Goal: Task Accomplishment & Management: Manage account settings

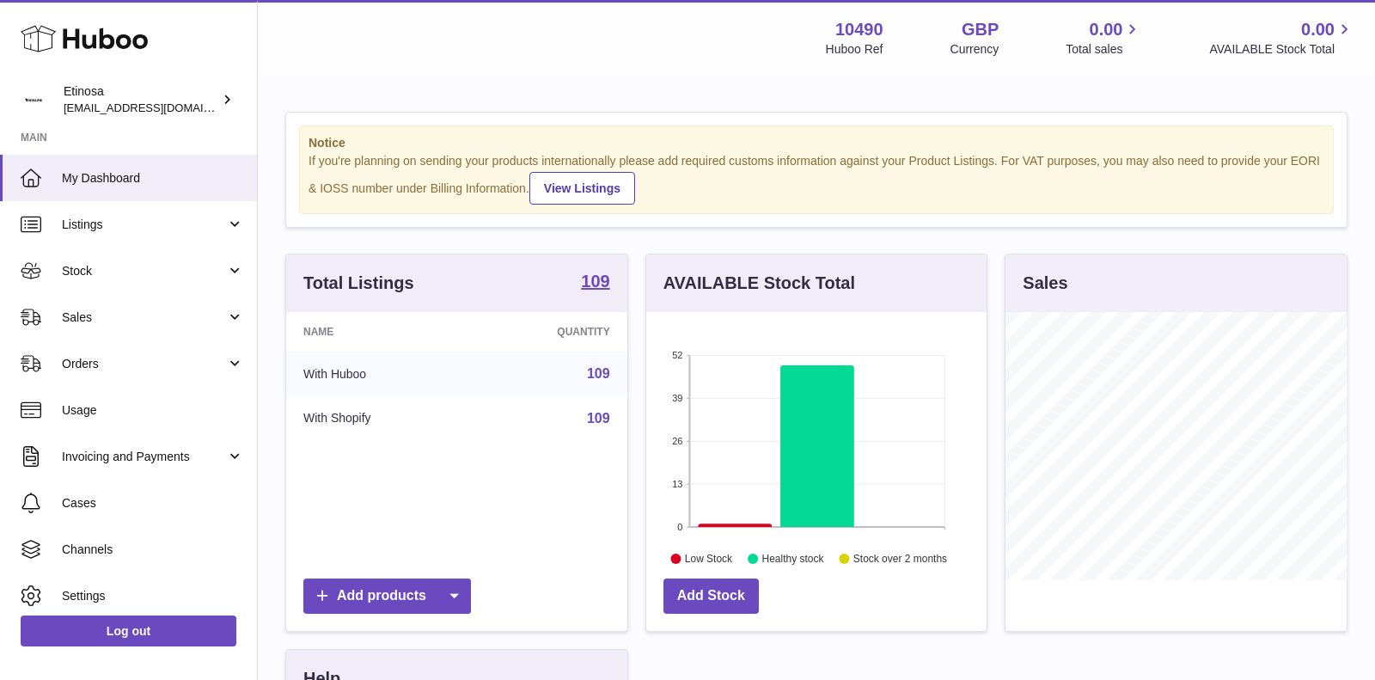
scroll to position [267, 341]
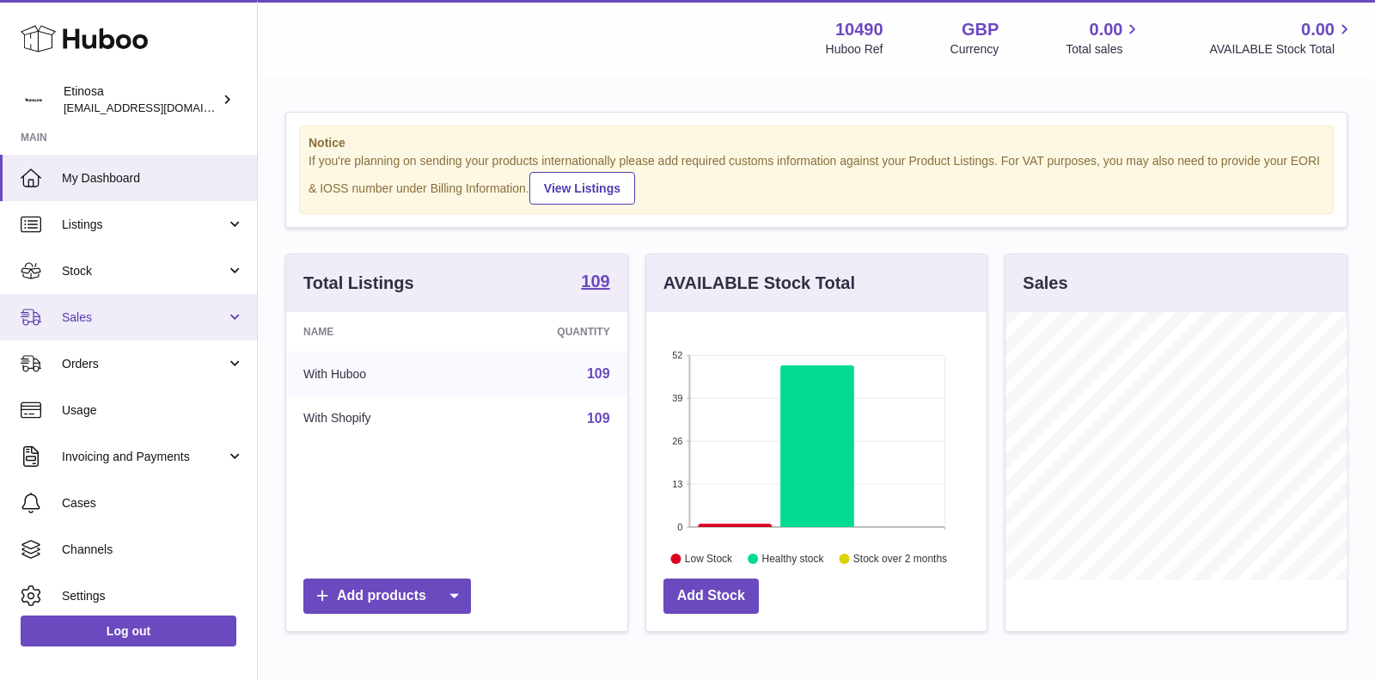
click at [235, 315] on link "Sales" at bounding box center [128, 317] width 257 height 46
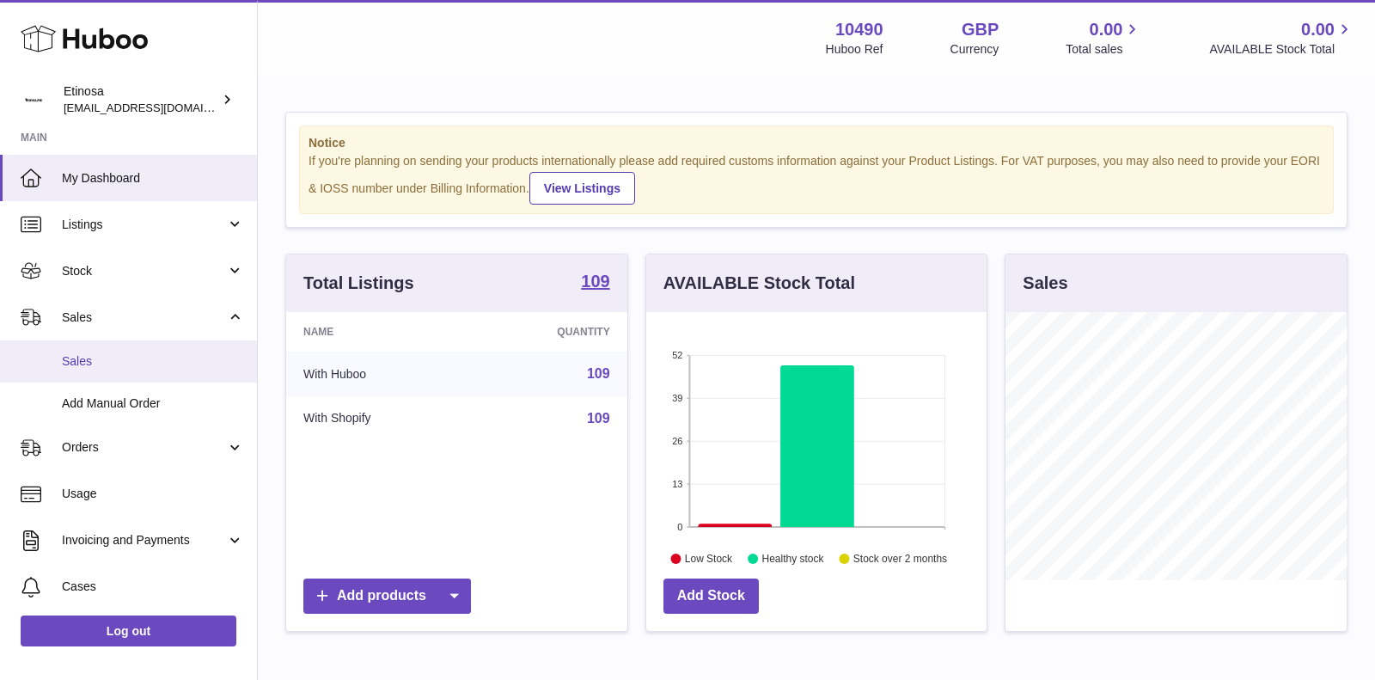
click at [155, 351] on link "Sales" at bounding box center [128, 361] width 257 height 42
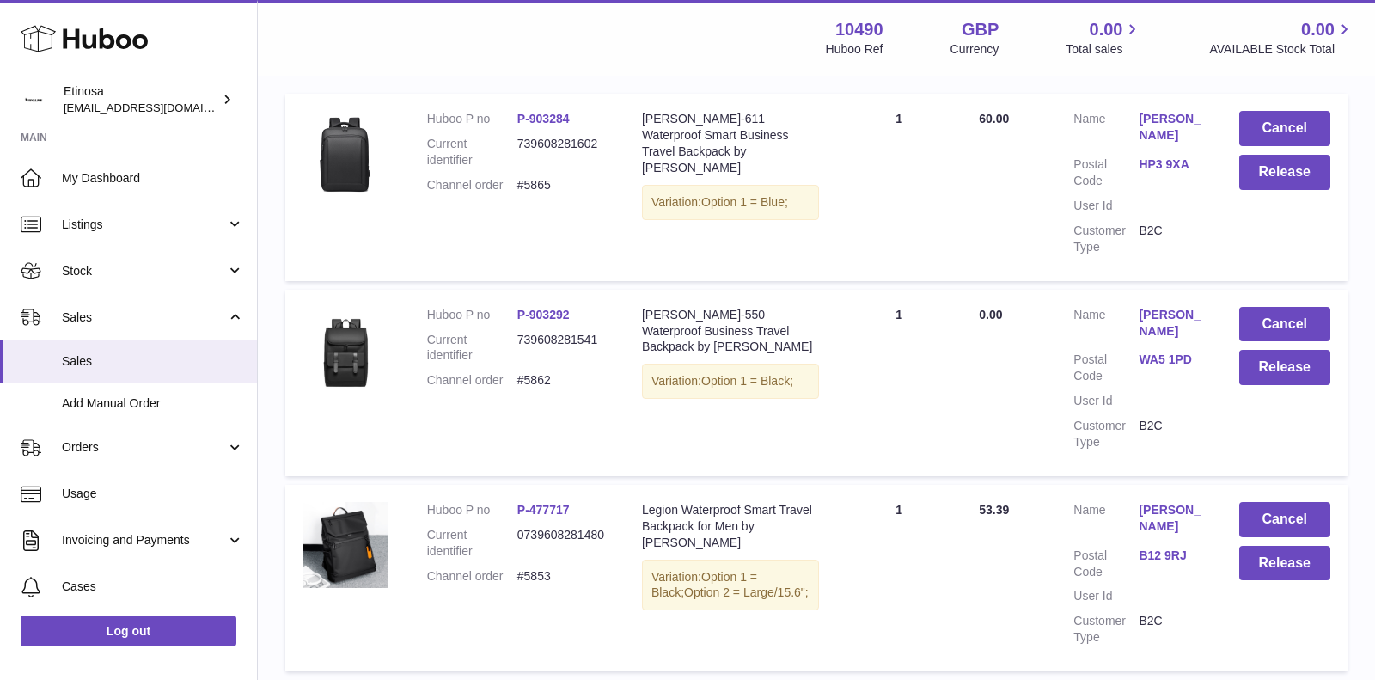
scroll to position [388, 0]
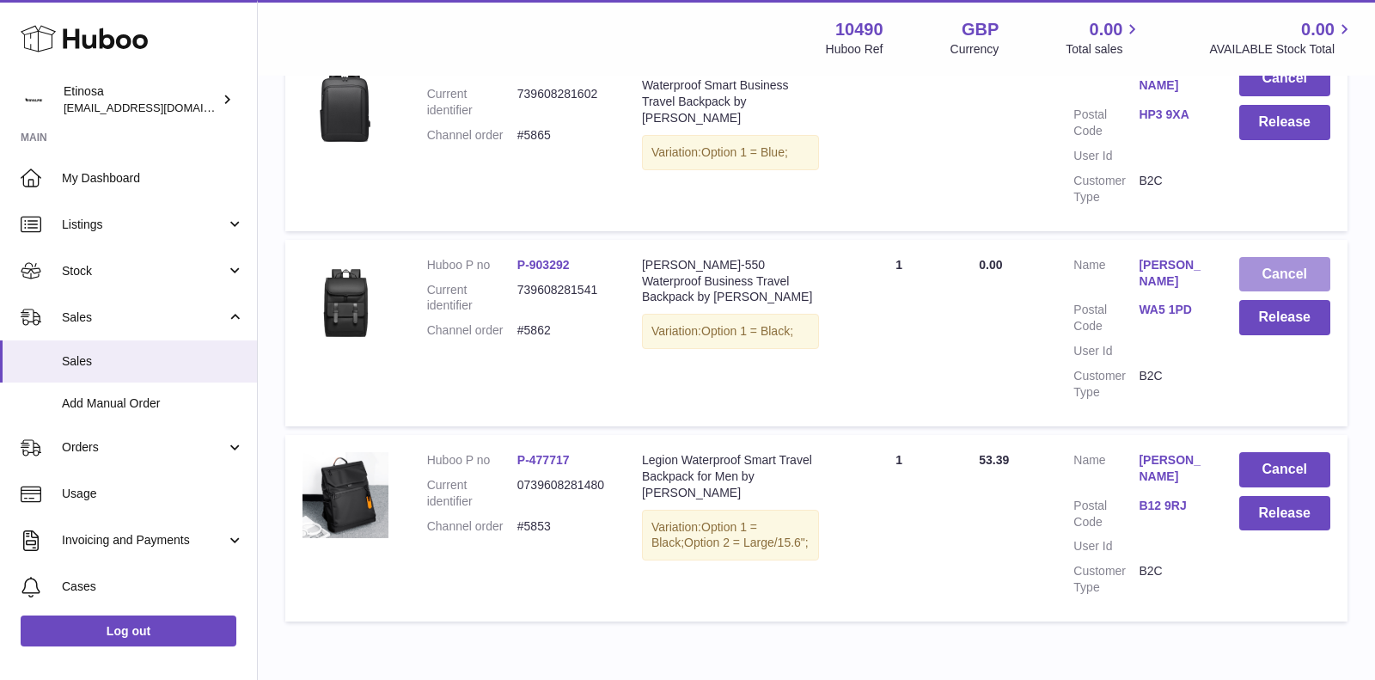
click at [1296, 257] on button "Cancel" at bounding box center [1285, 274] width 92 height 35
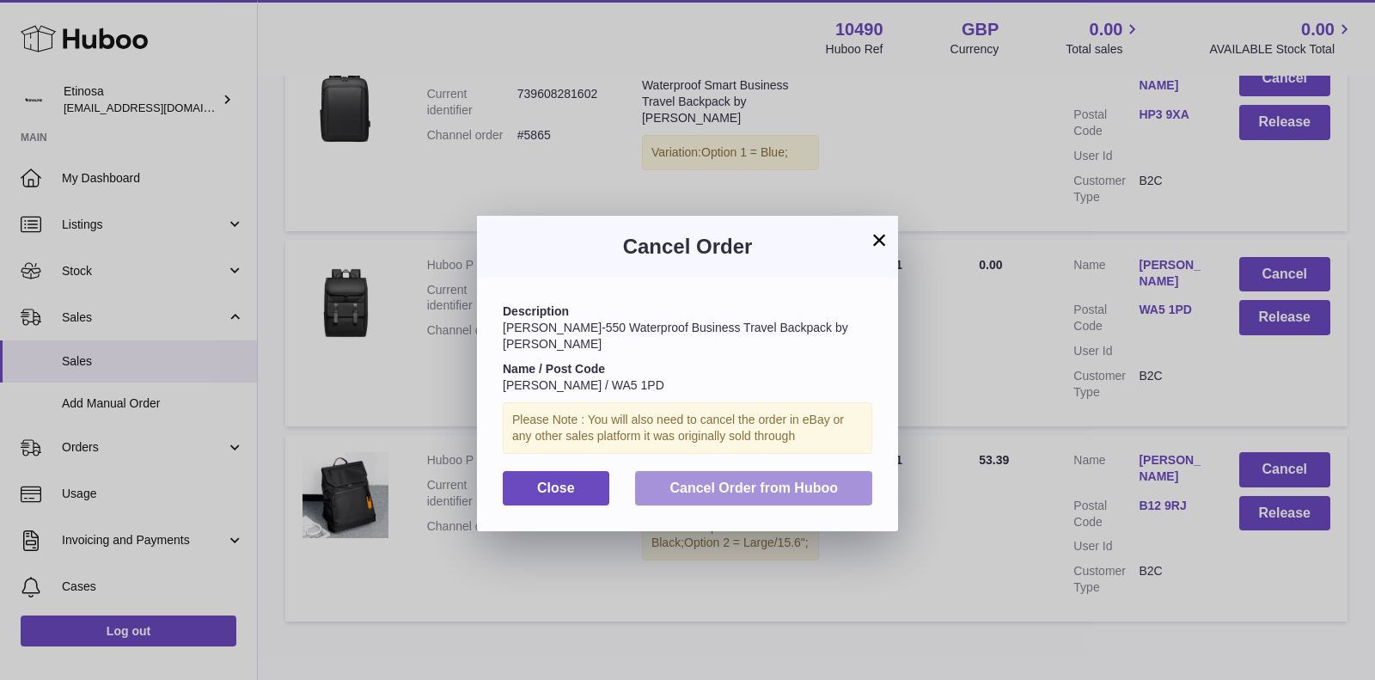
click at [792, 480] on span "Cancel Order from Huboo" at bounding box center [753, 487] width 168 height 15
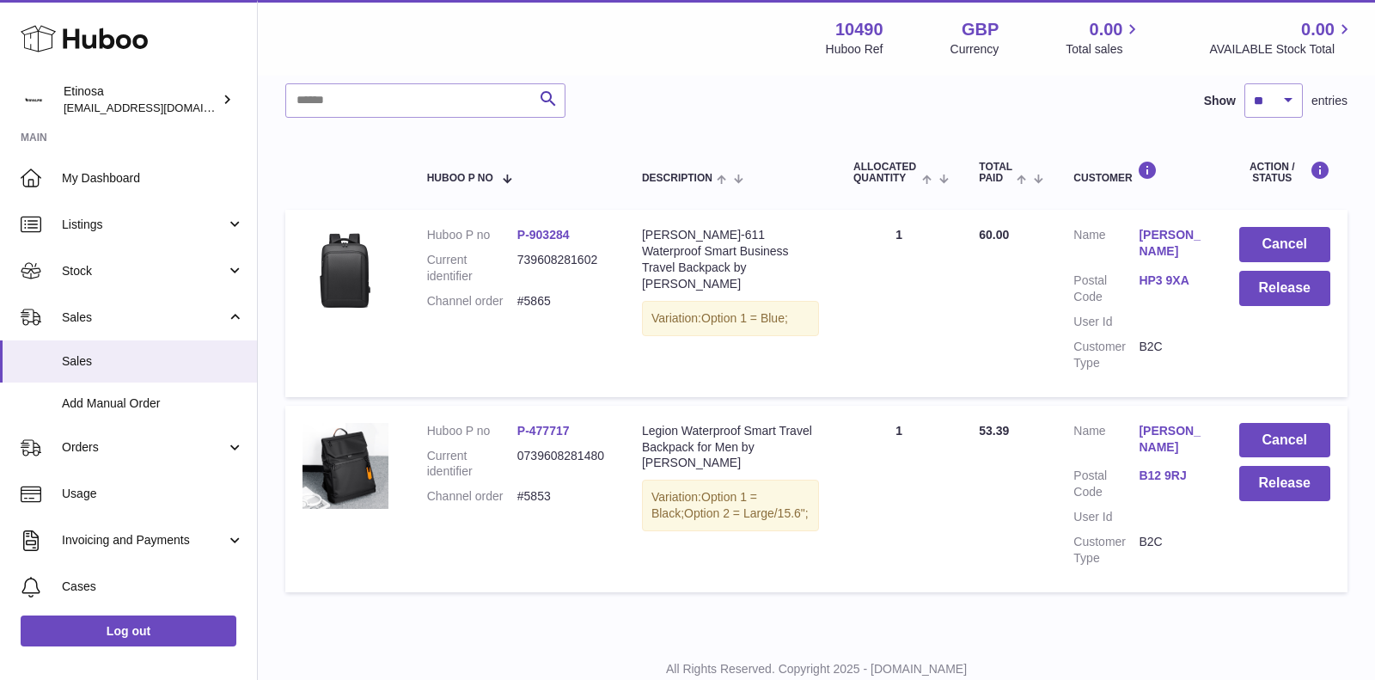
scroll to position [233, 0]
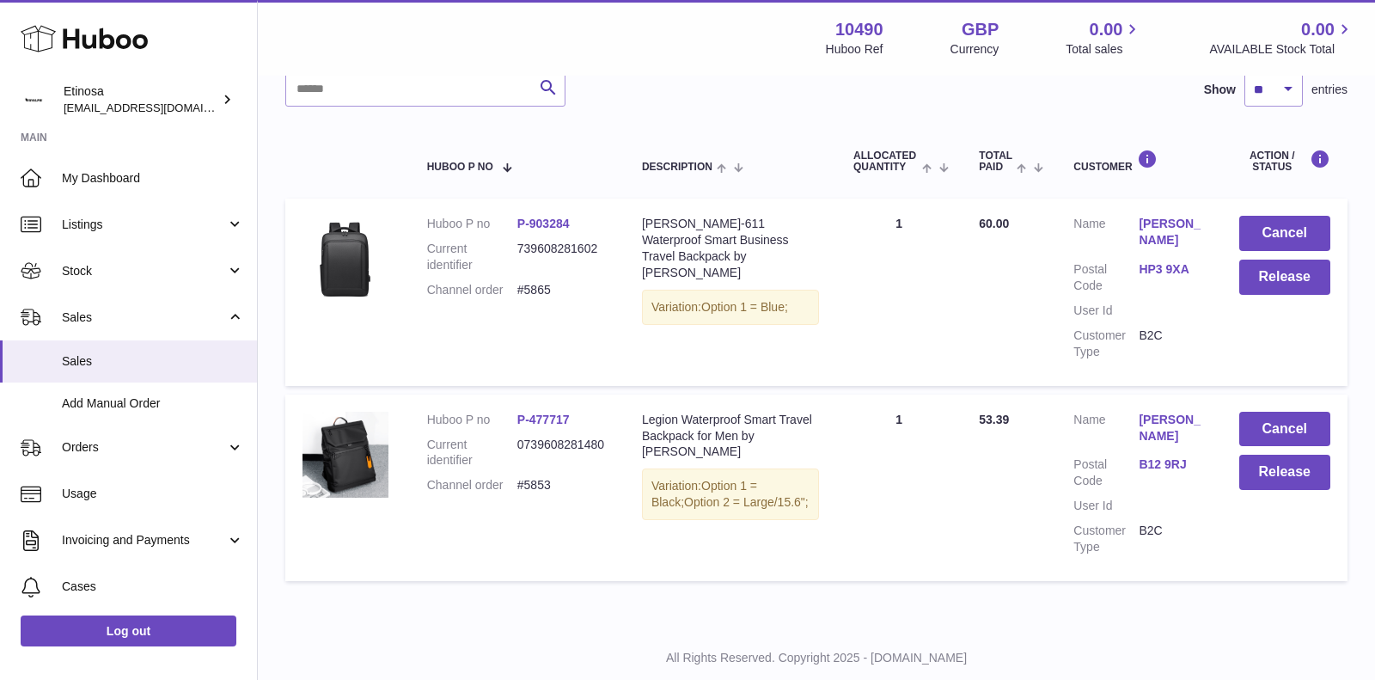
click at [1150, 261] on link "HP3 9XA" at bounding box center [1171, 269] width 65 height 16
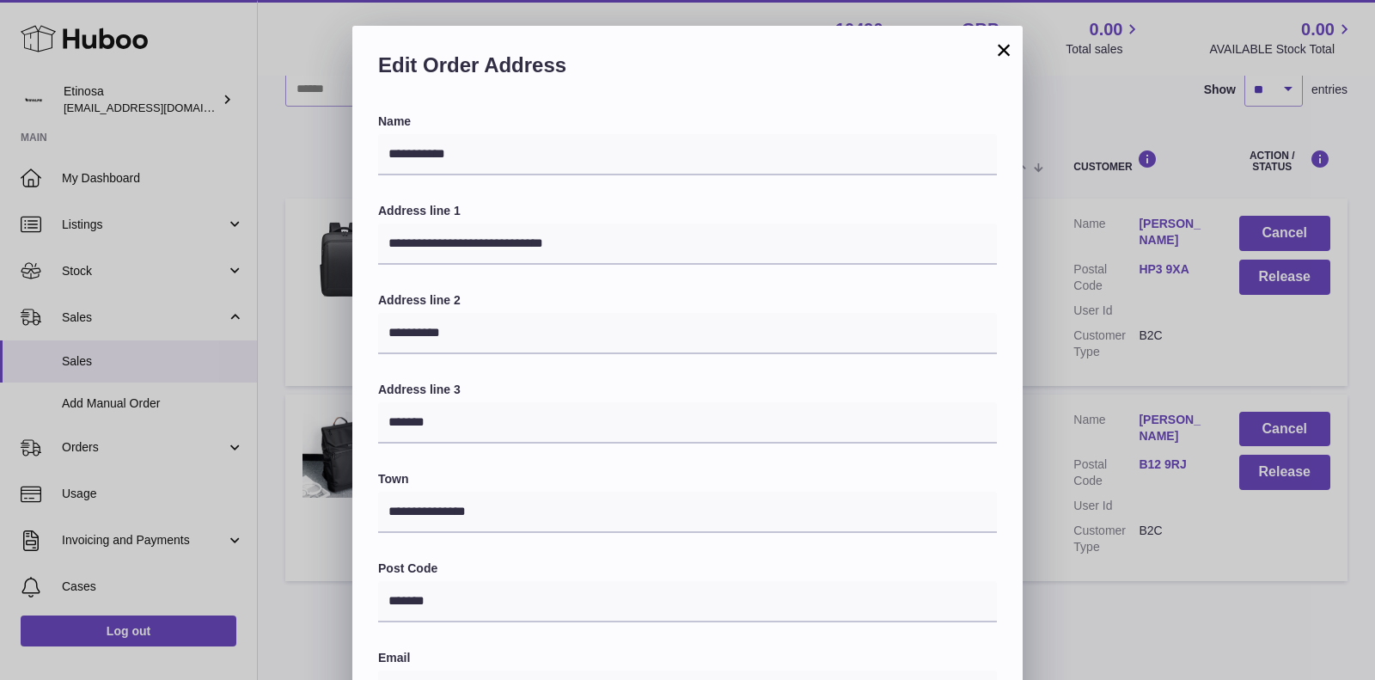
scroll to position [402, 0]
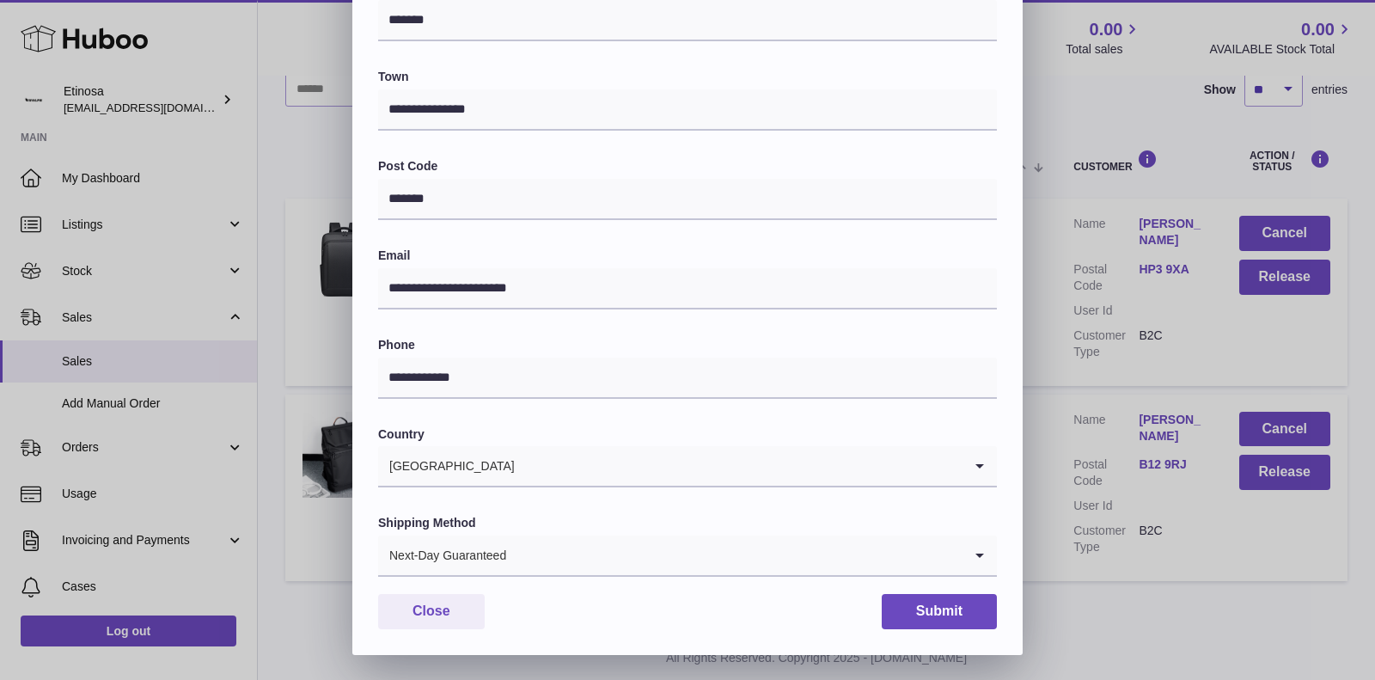
click at [681, 558] on input "Search for option" at bounding box center [734, 555] width 455 height 40
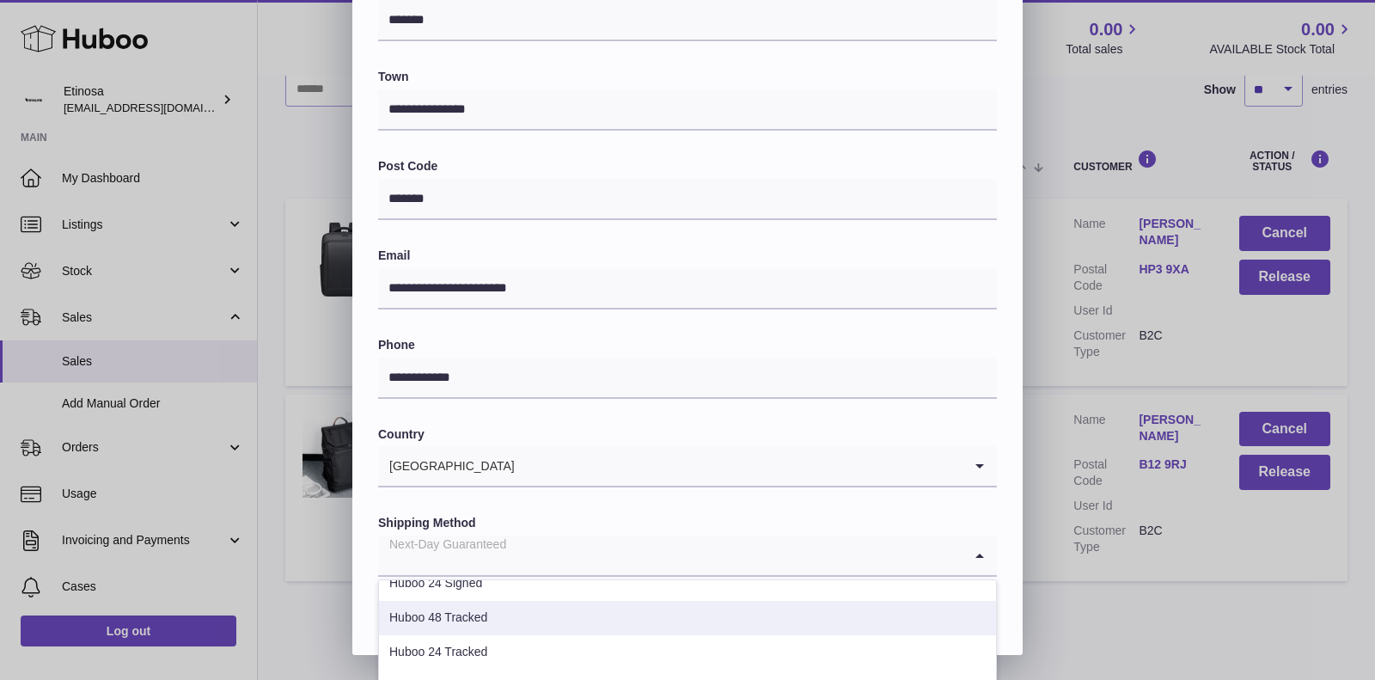
scroll to position [499, 0]
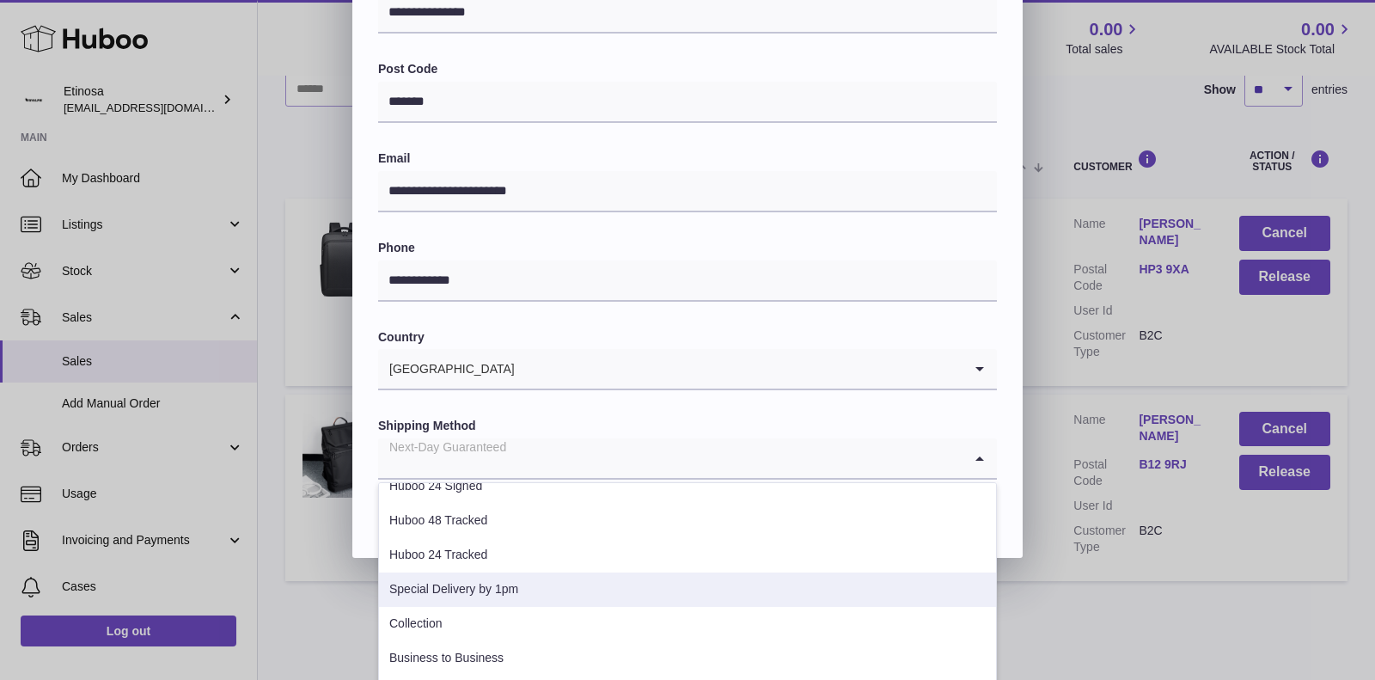
click at [536, 601] on li "Special Delivery by 1pm" at bounding box center [687, 589] width 617 height 34
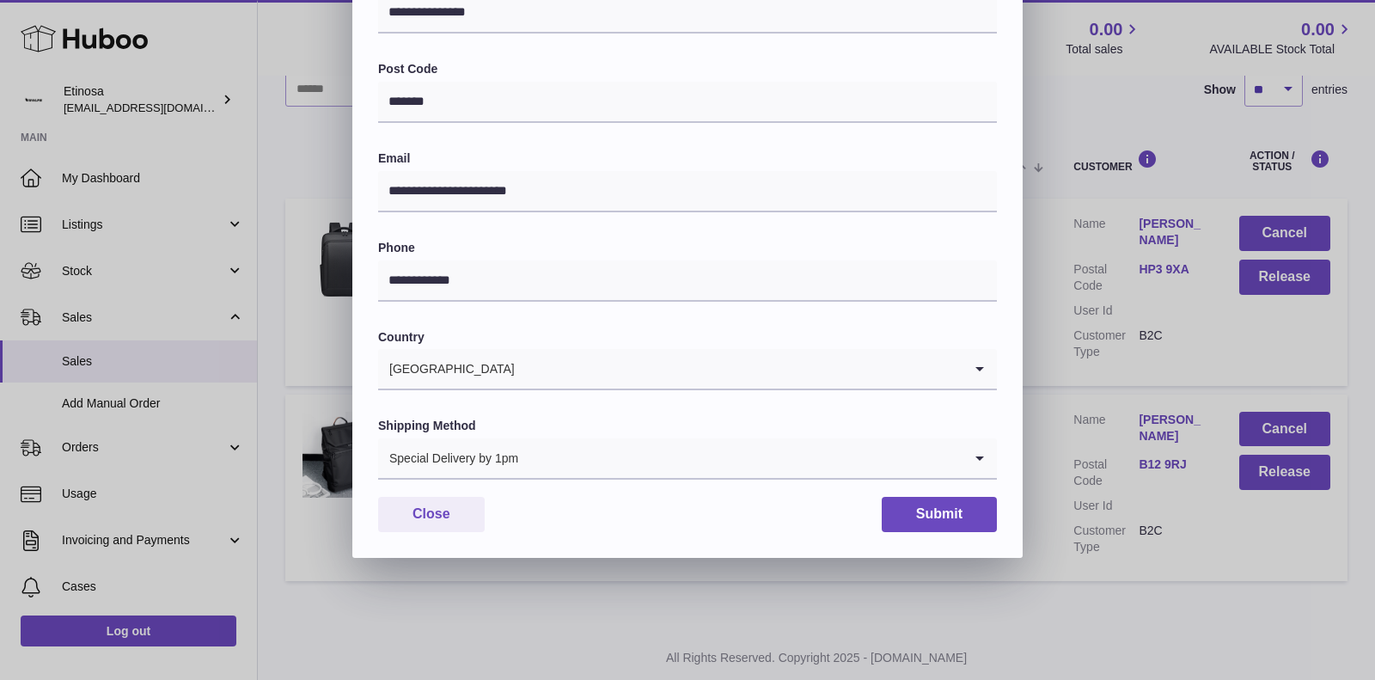
scroll to position [402, 0]
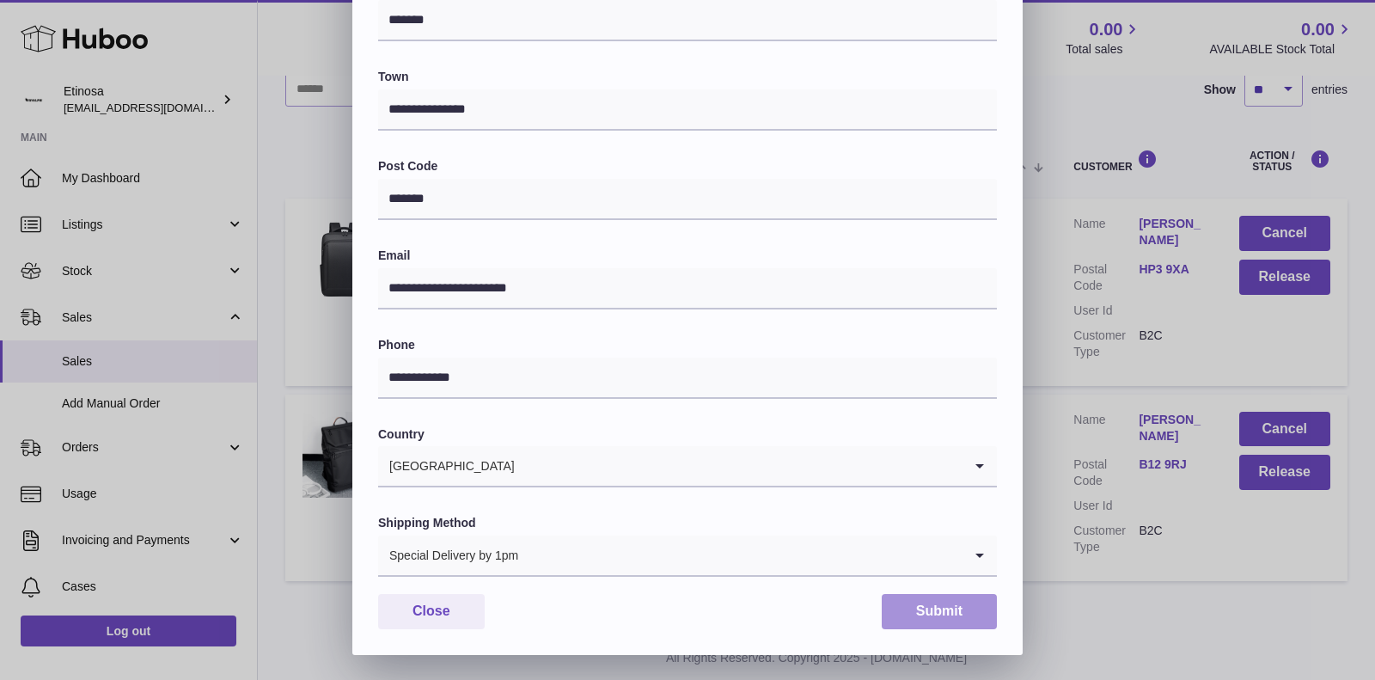
click at [942, 620] on button "Submit" at bounding box center [939, 611] width 115 height 35
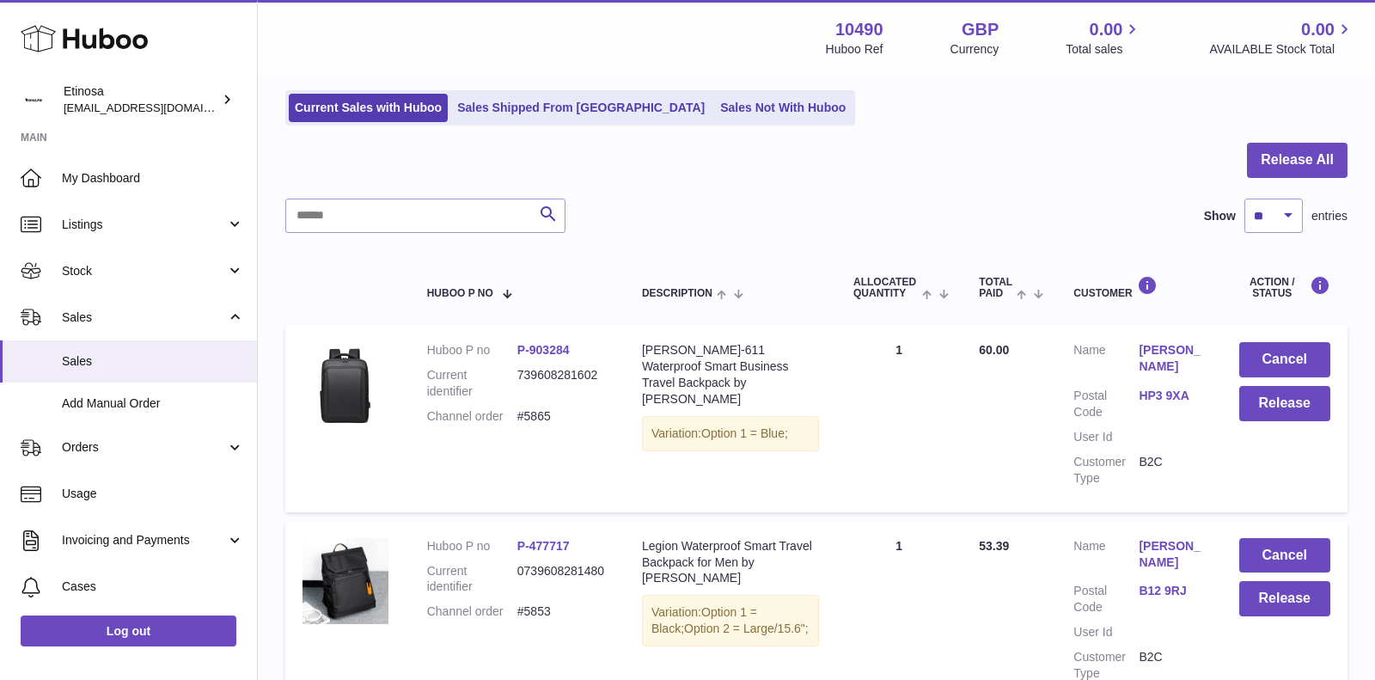
scroll to position [0, 0]
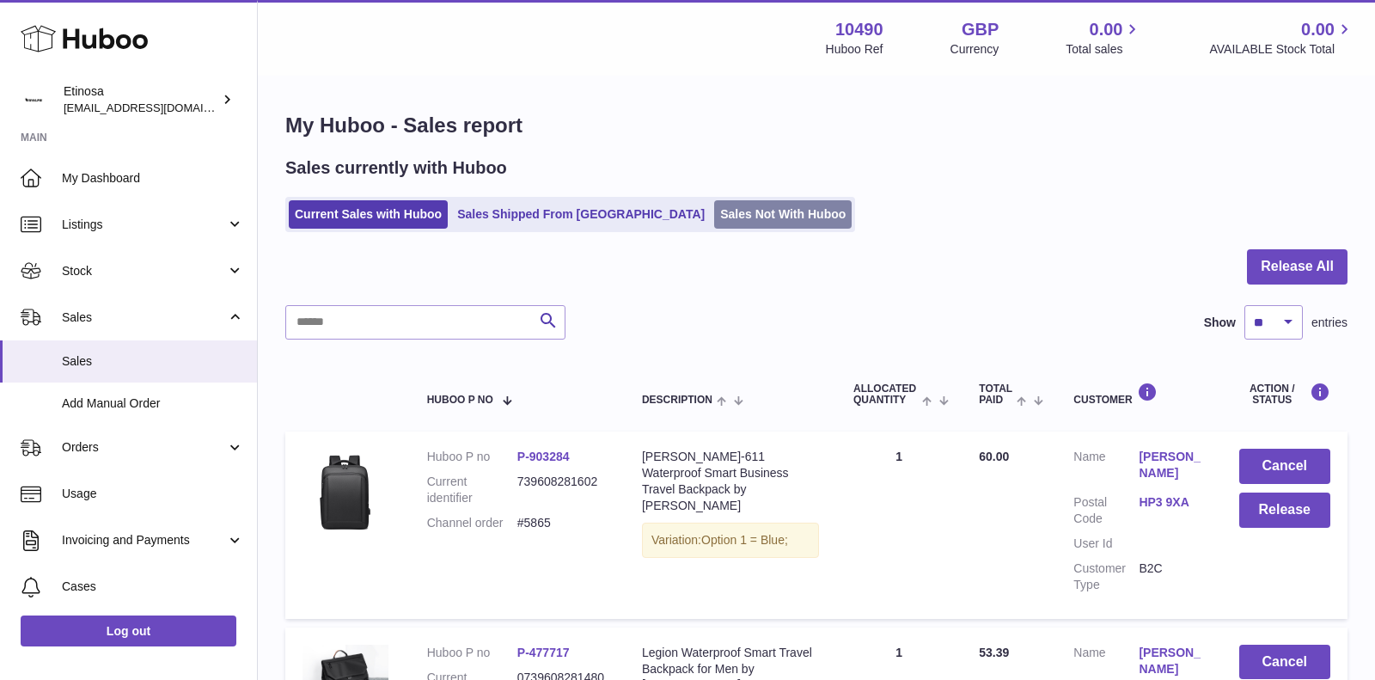
click at [714, 219] on link "Sales Not With Huboo" at bounding box center [782, 214] width 137 height 28
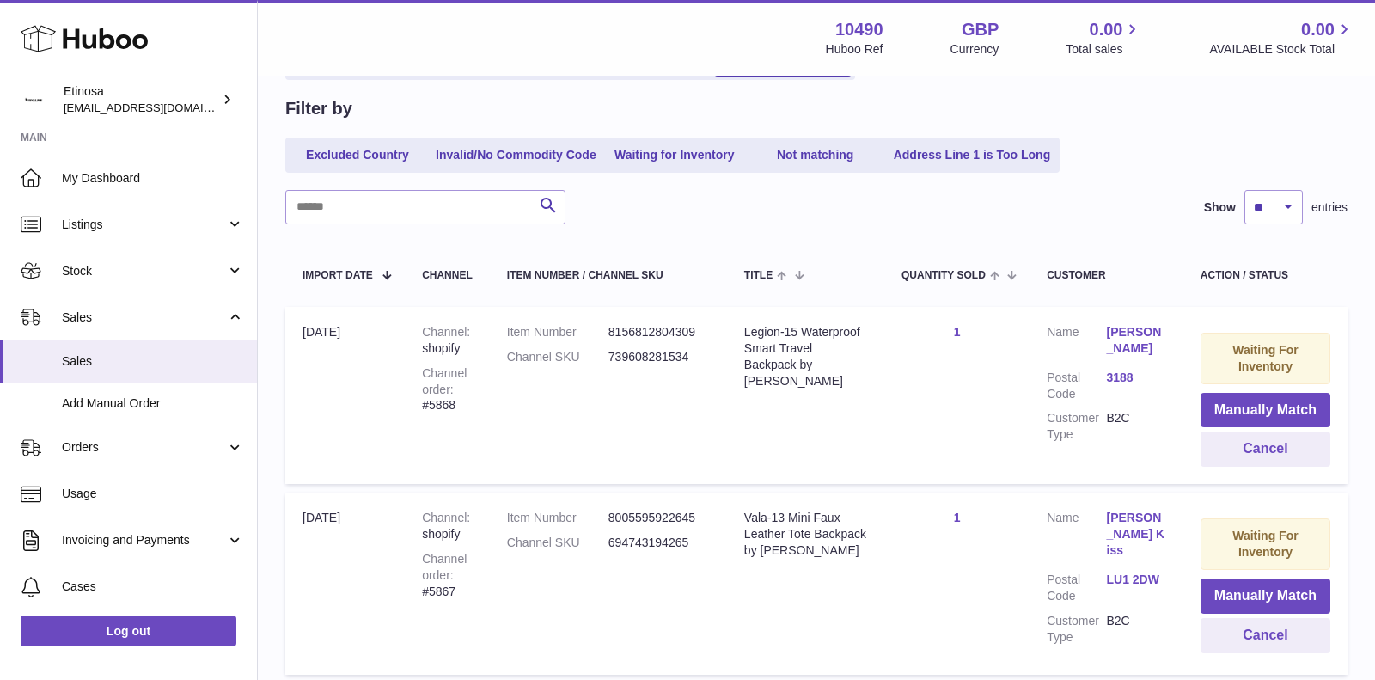
scroll to position [313, 0]
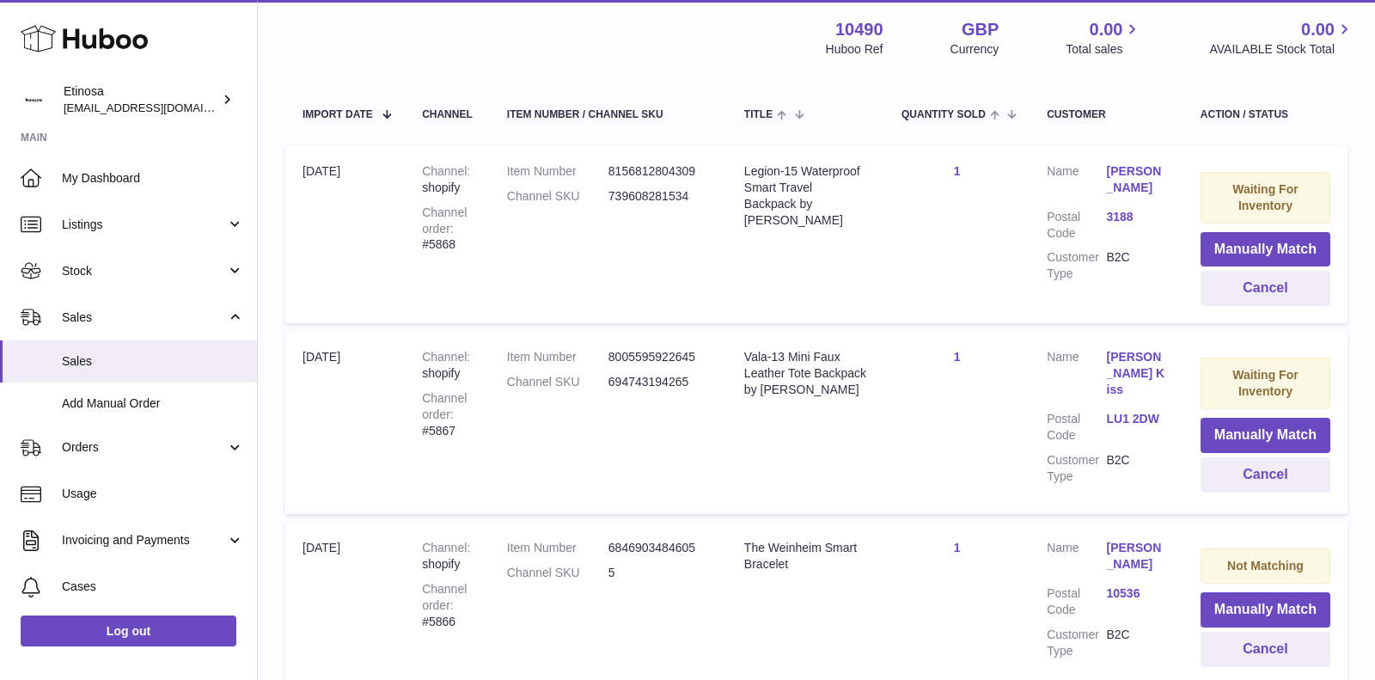
click at [1122, 411] on link "LU1 2DW" at bounding box center [1136, 419] width 59 height 16
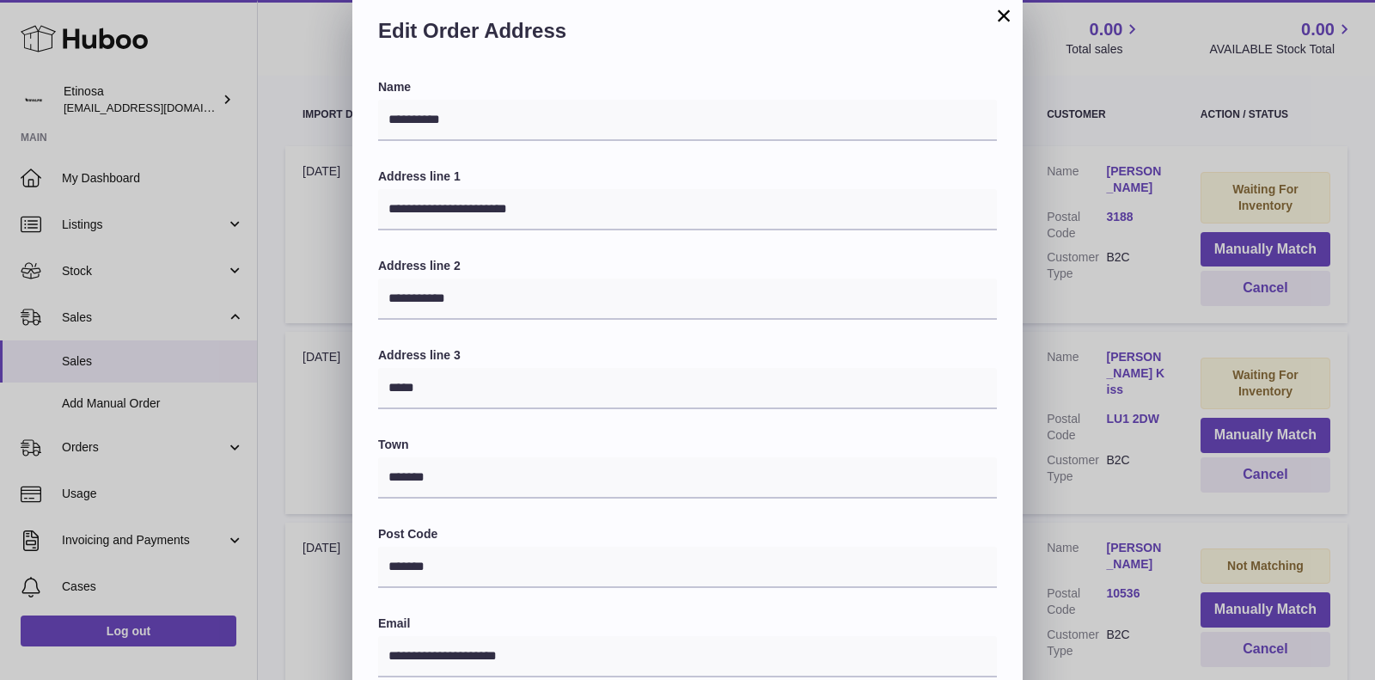
scroll to position [0, 0]
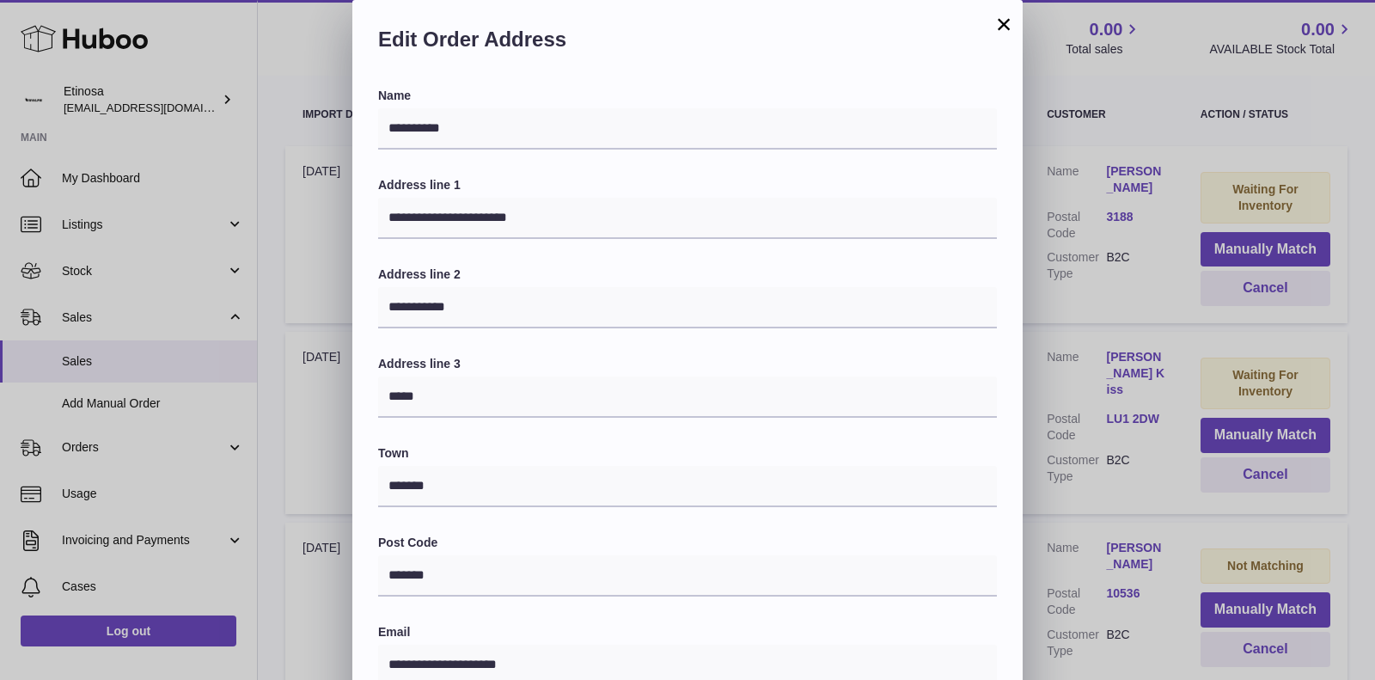
click at [995, 27] on button "×" at bounding box center [1003, 24] width 21 height 21
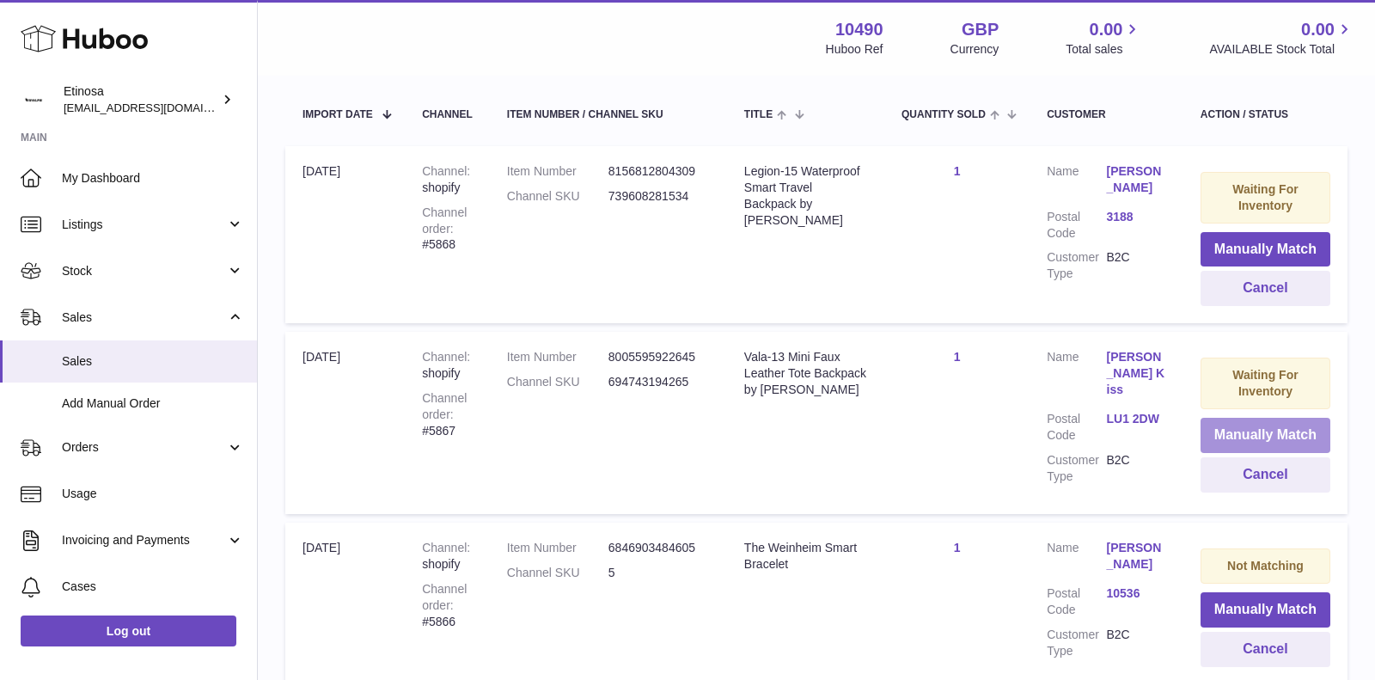
click at [1259, 436] on button "Manually Match" at bounding box center [1265, 435] width 130 height 35
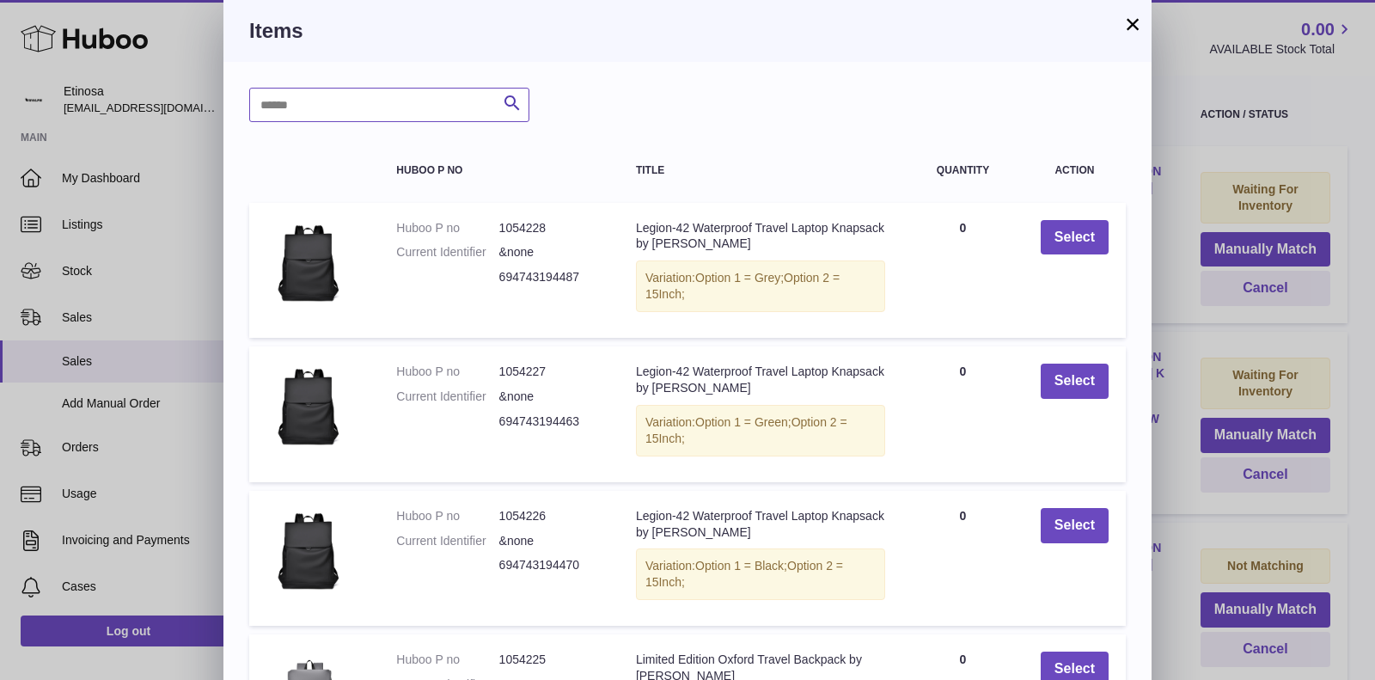
click at [334, 95] on input "text" at bounding box center [389, 105] width 280 height 34
type input "****"
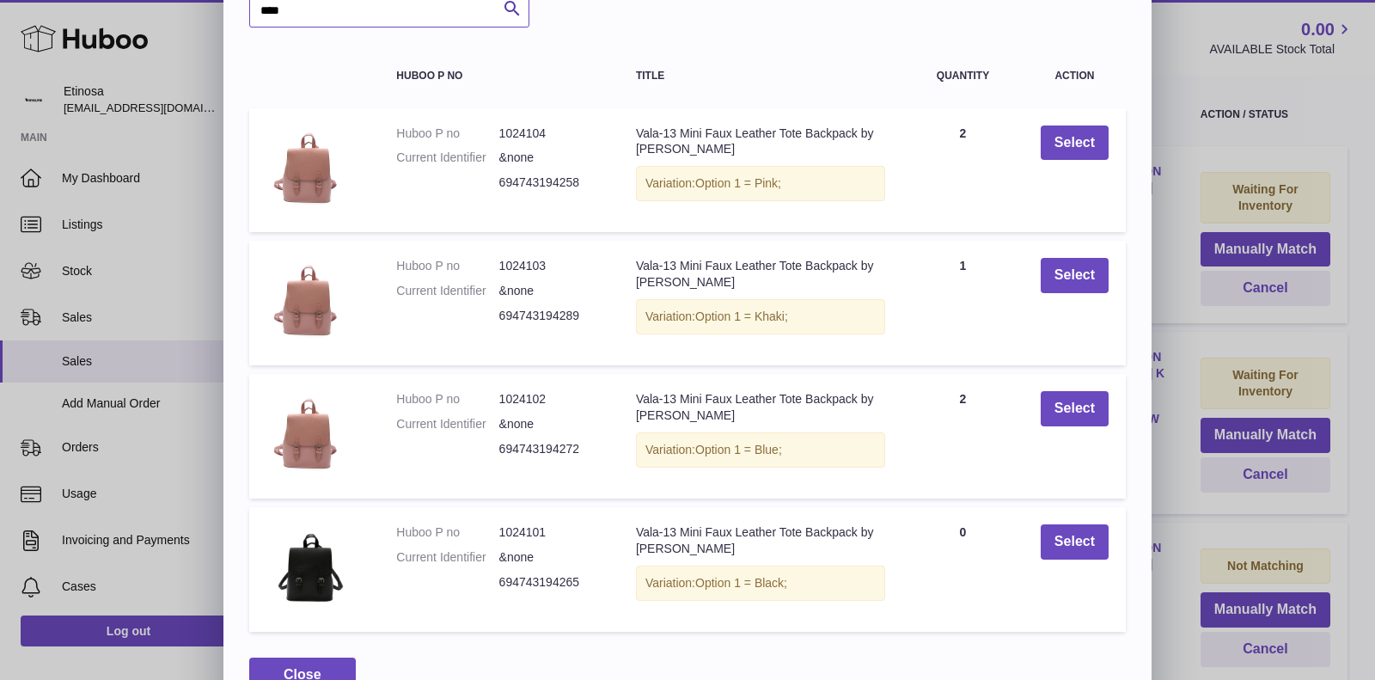
scroll to position [126, 0]
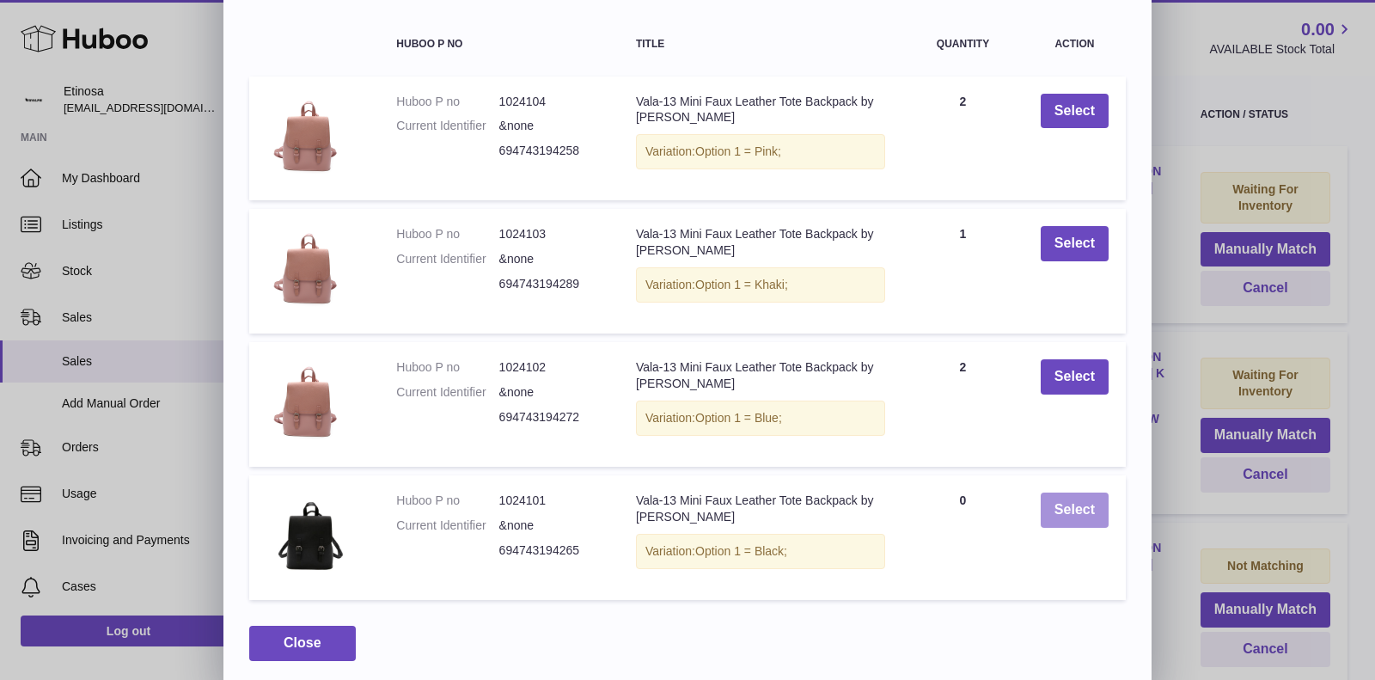
click at [1081, 509] on button "Select" at bounding box center [1075, 509] width 68 height 35
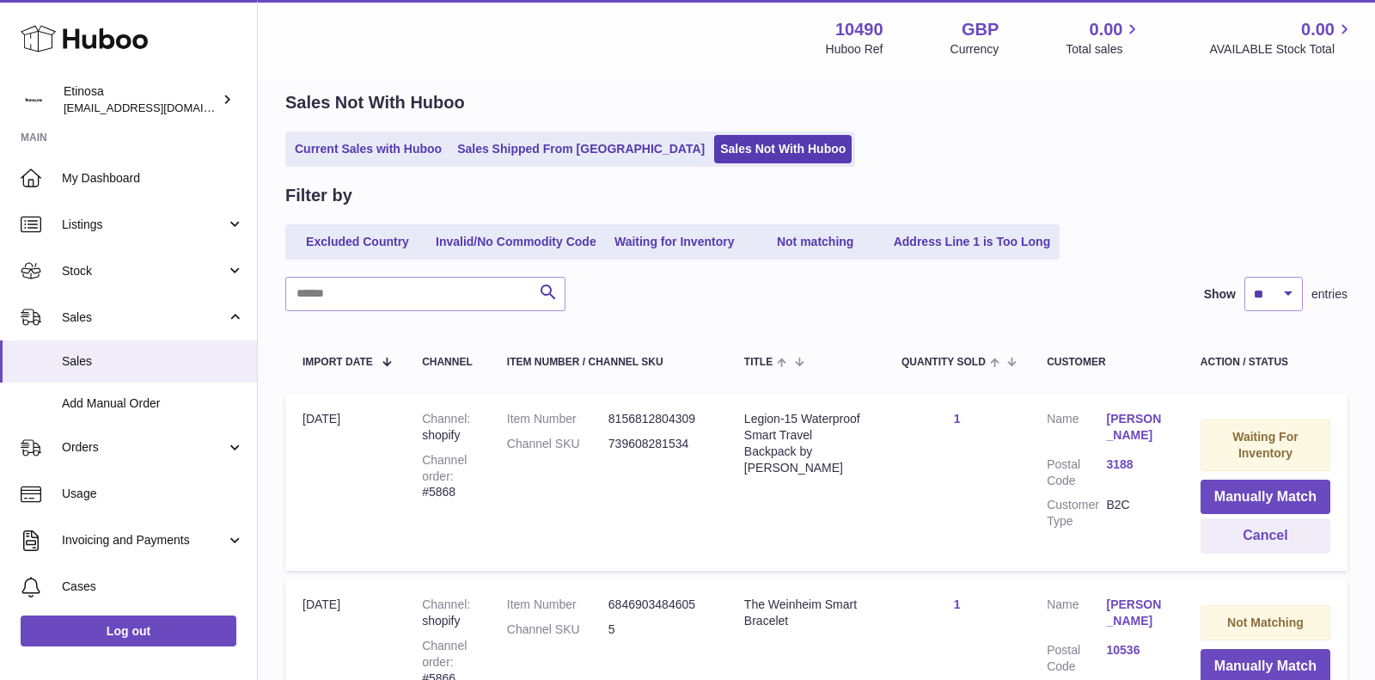
scroll to position [0, 0]
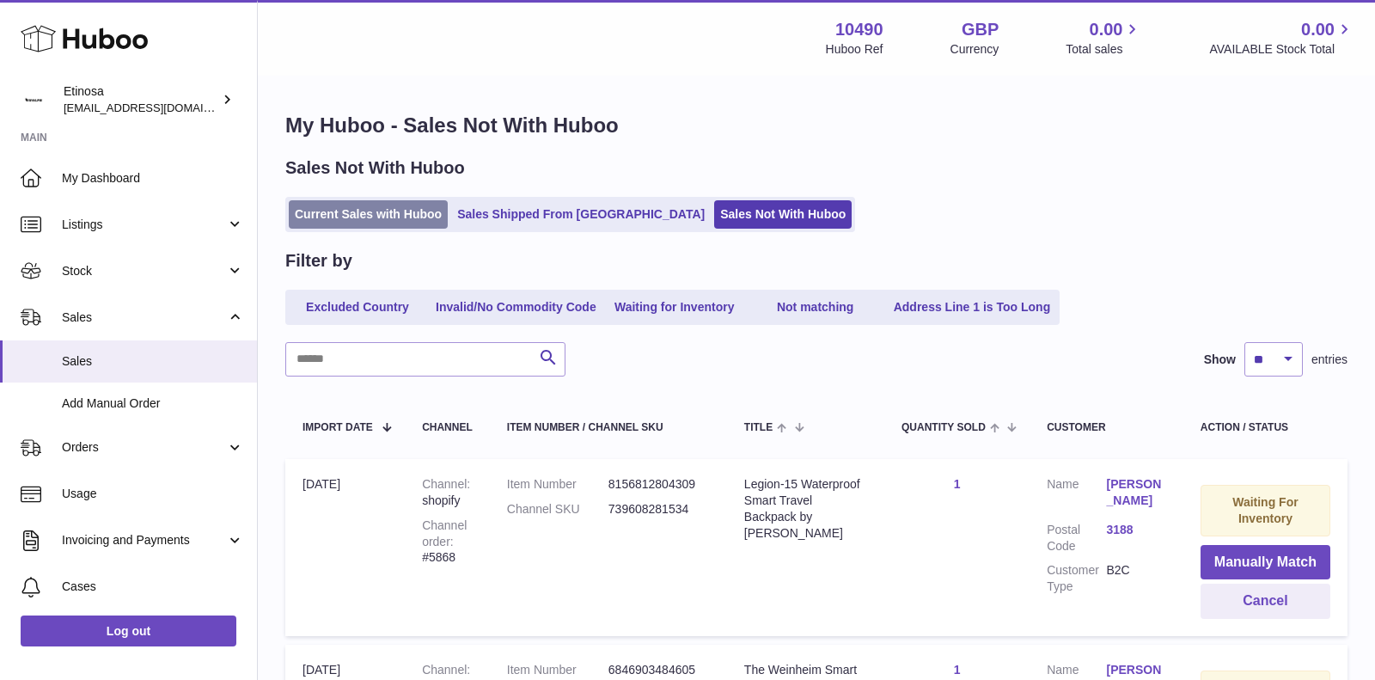
click at [400, 213] on link "Current Sales with Huboo" at bounding box center [368, 214] width 159 height 28
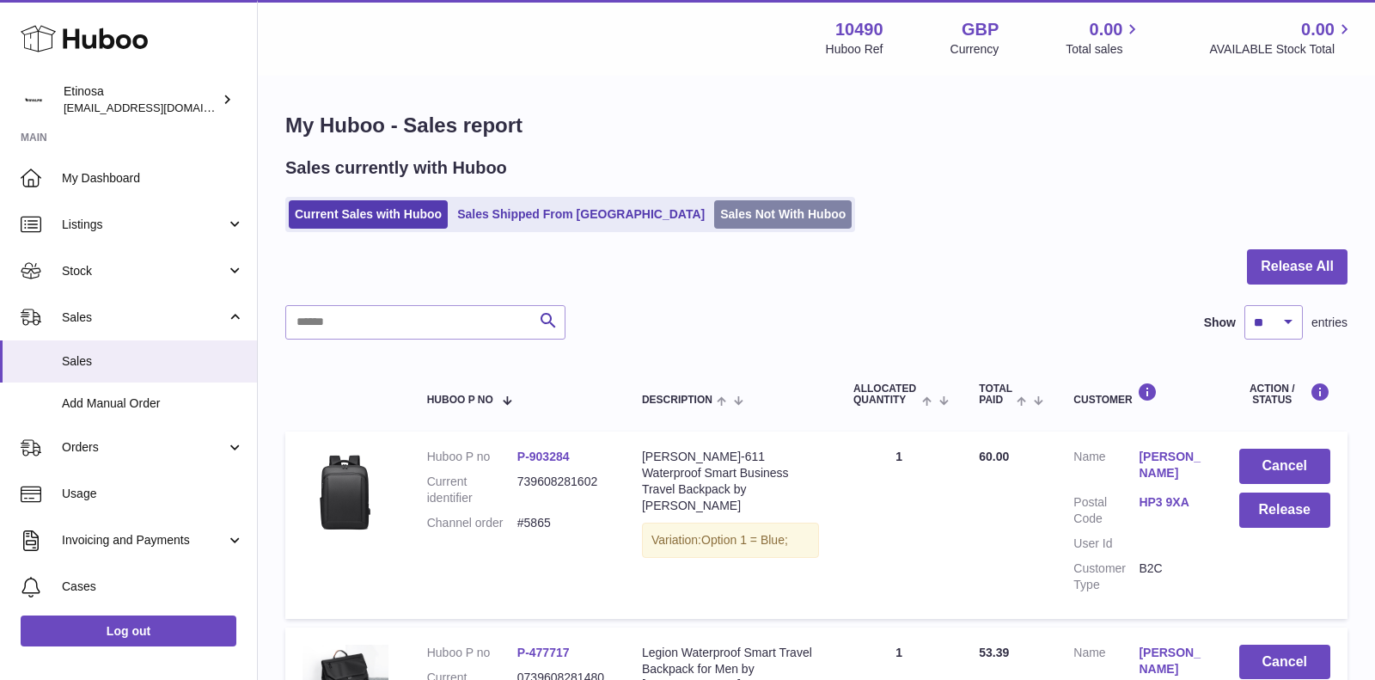
click at [714, 217] on link "Sales Not With Huboo" at bounding box center [782, 214] width 137 height 28
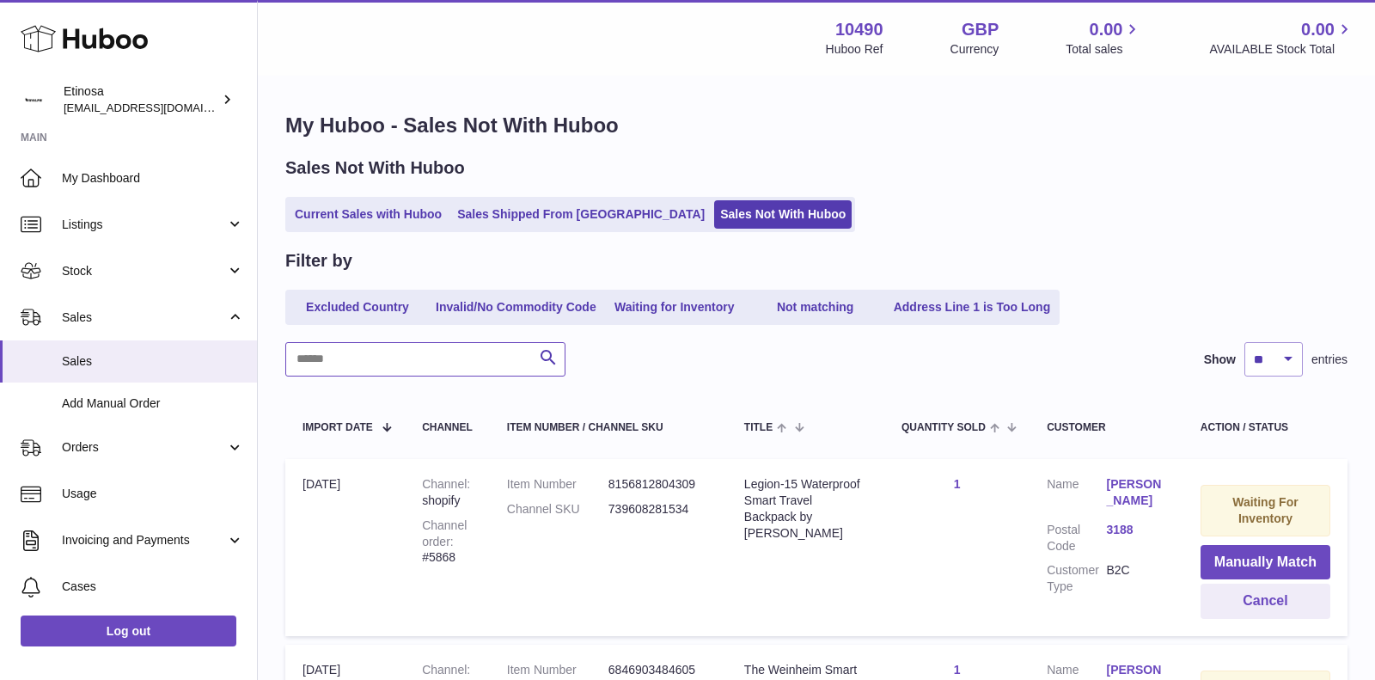
click at [414, 354] on input "text" at bounding box center [425, 359] width 280 height 34
paste input "****"
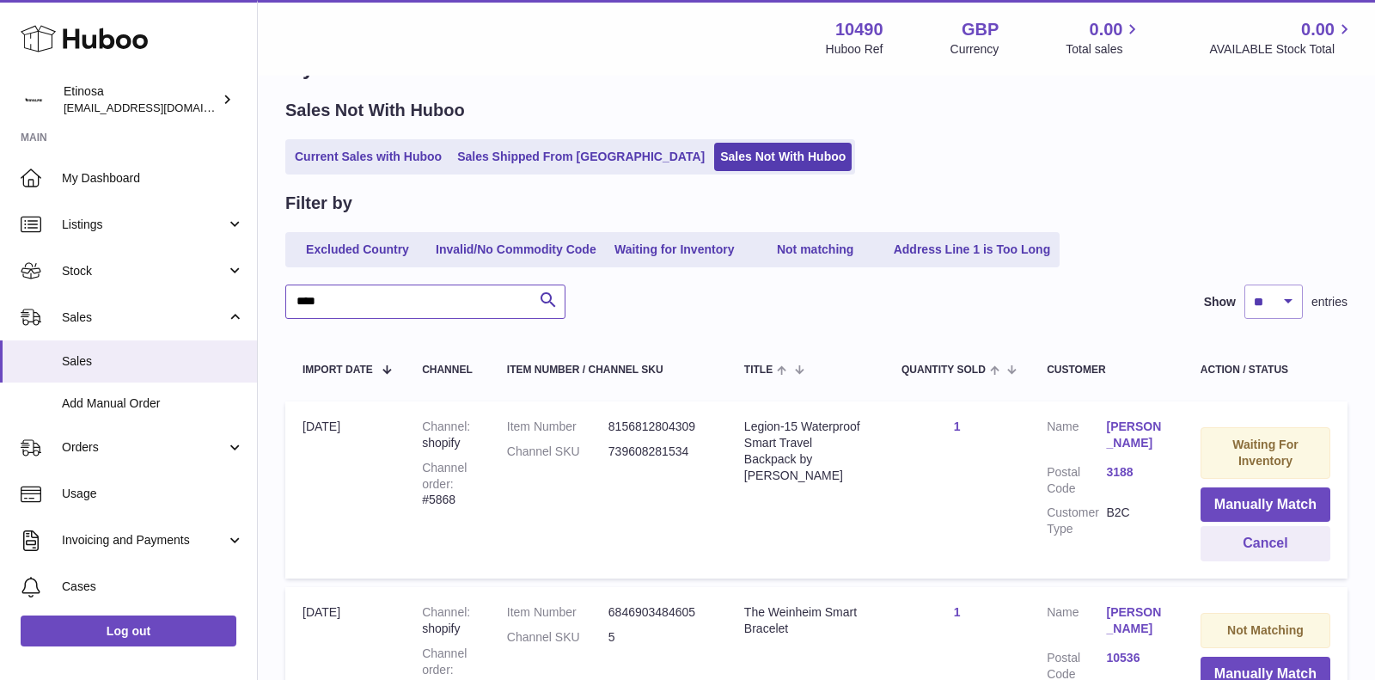
scroll to position [65, 0]
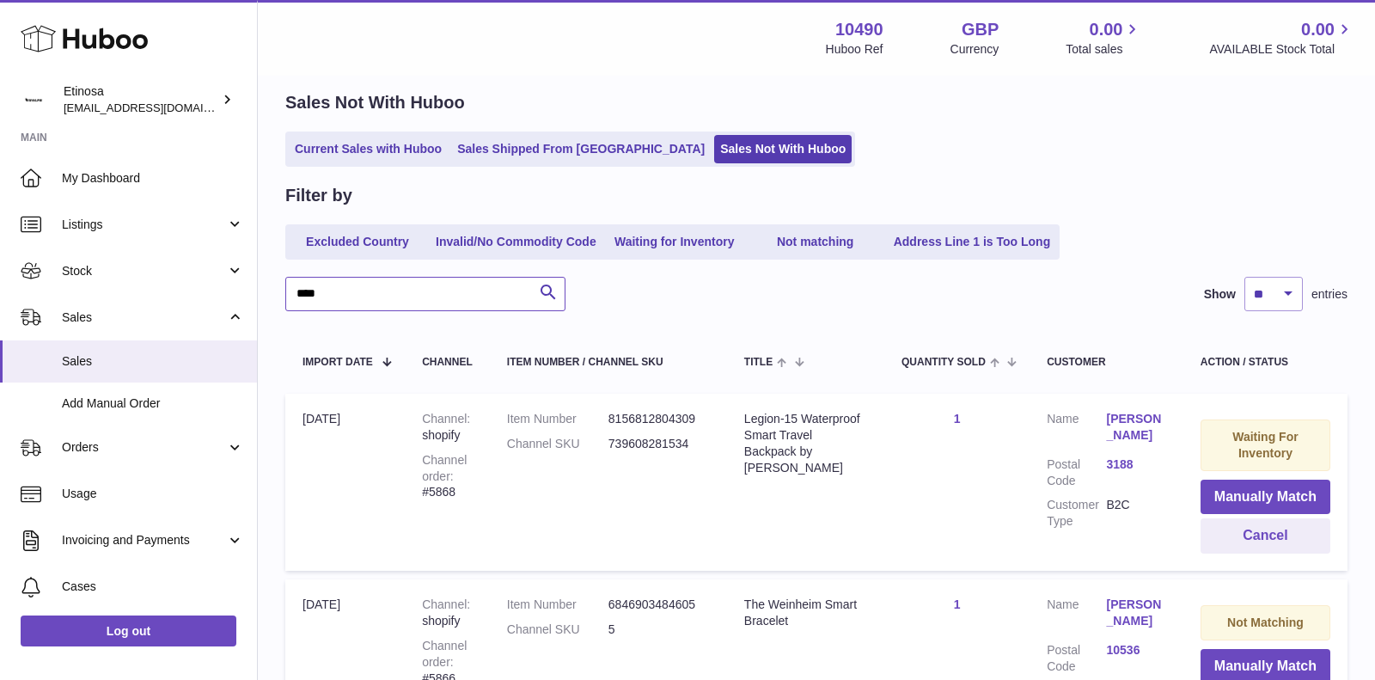
click at [294, 296] on input "****" at bounding box center [425, 294] width 280 height 34
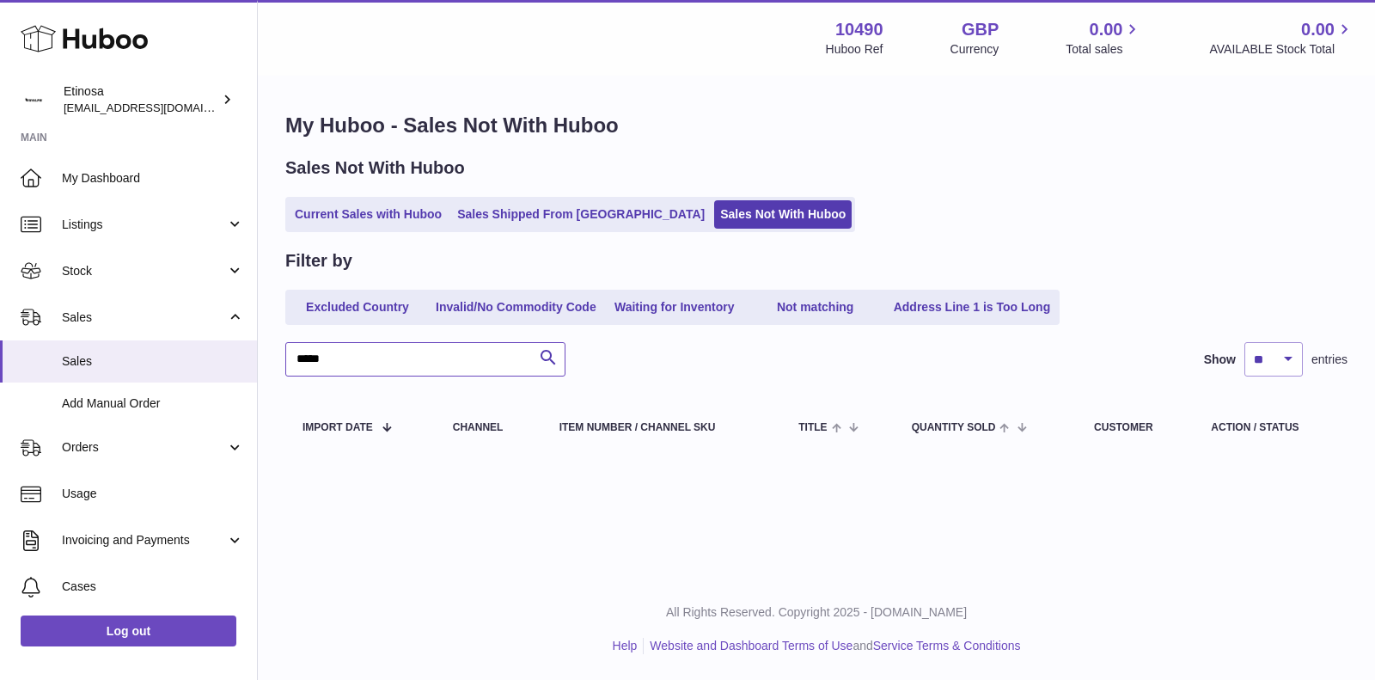
drag, startPoint x: 351, startPoint y: 357, endPoint x: 270, endPoint y: 338, distance: 84.0
click at [270, 338] on div "My Huboo - Sales Not With Huboo Sales Not With Huboo Current Sales with Huboo S…" at bounding box center [816, 285] width 1117 height 416
type input "*****"
click at [675, 308] on link "Waiting for Inventory" at bounding box center [674, 307] width 137 height 28
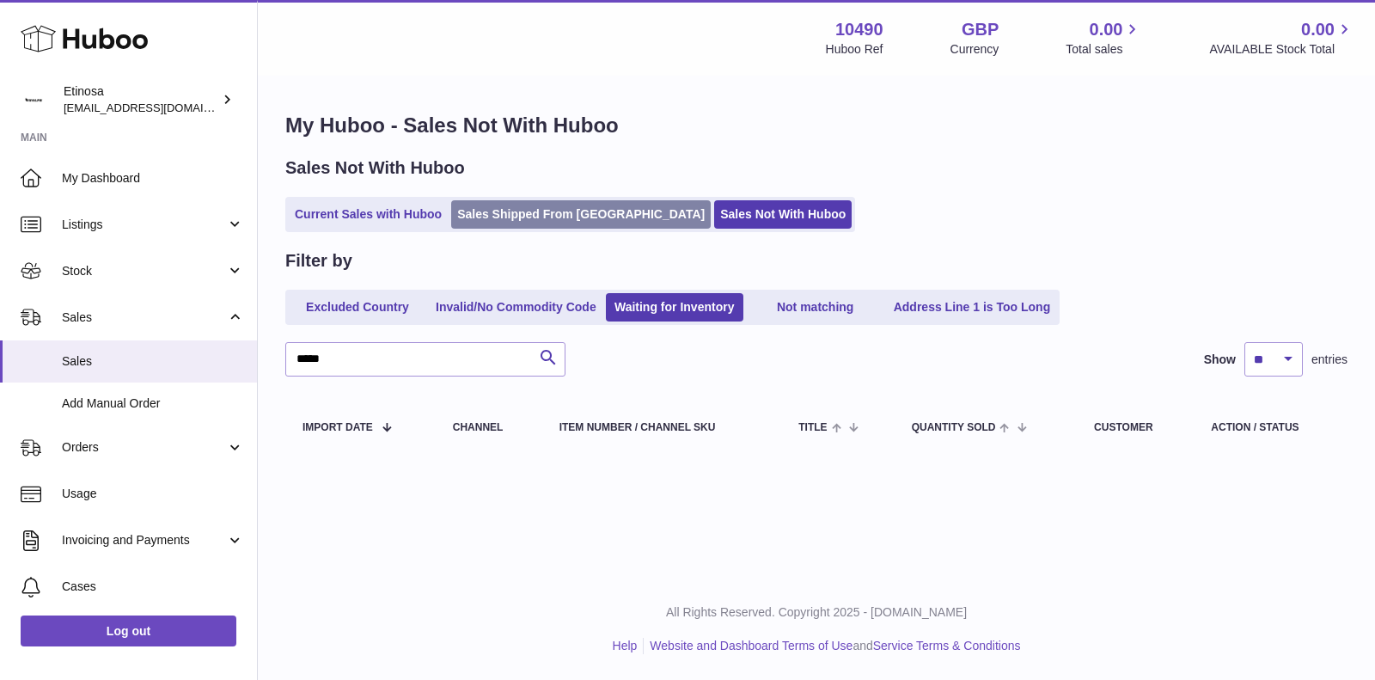
click at [544, 205] on link "Sales Shipped From Huboo" at bounding box center [581, 214] width 260 height 28
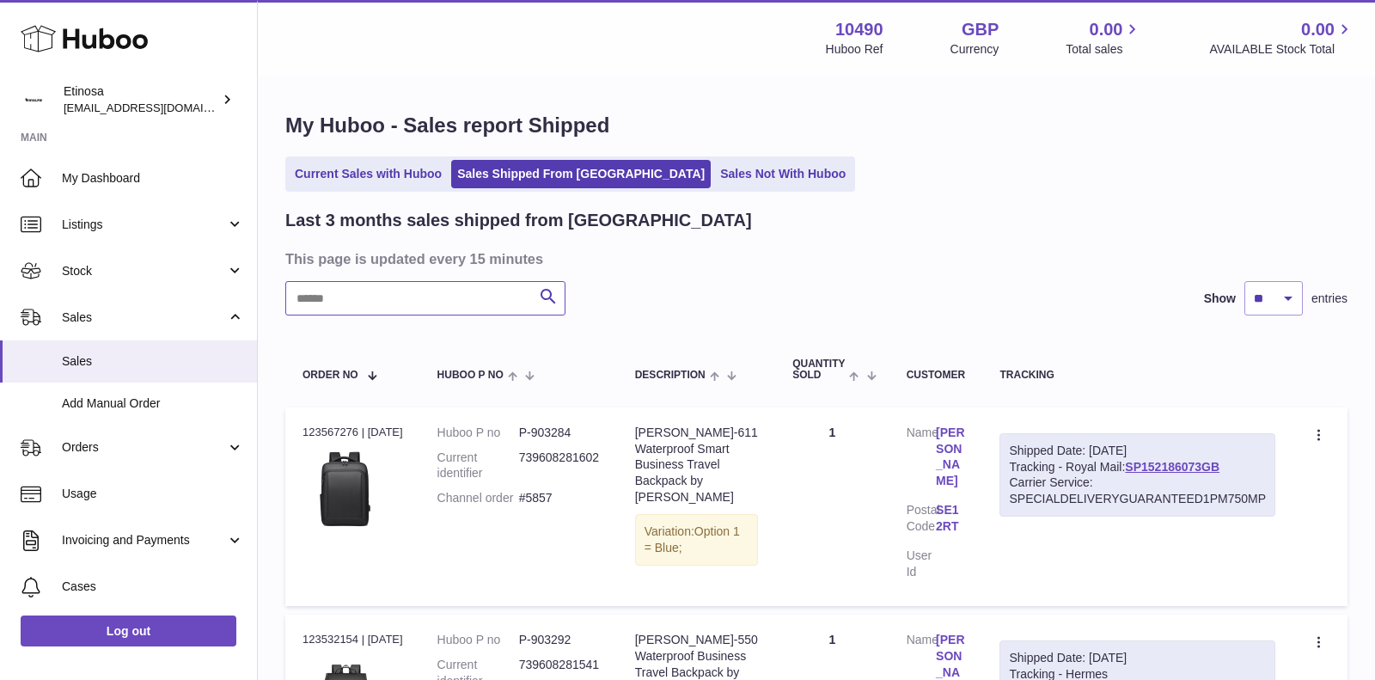
click at [427, 296] on input "text" at bounding box center [425, 298] width 280 height 34
paste input "*****"
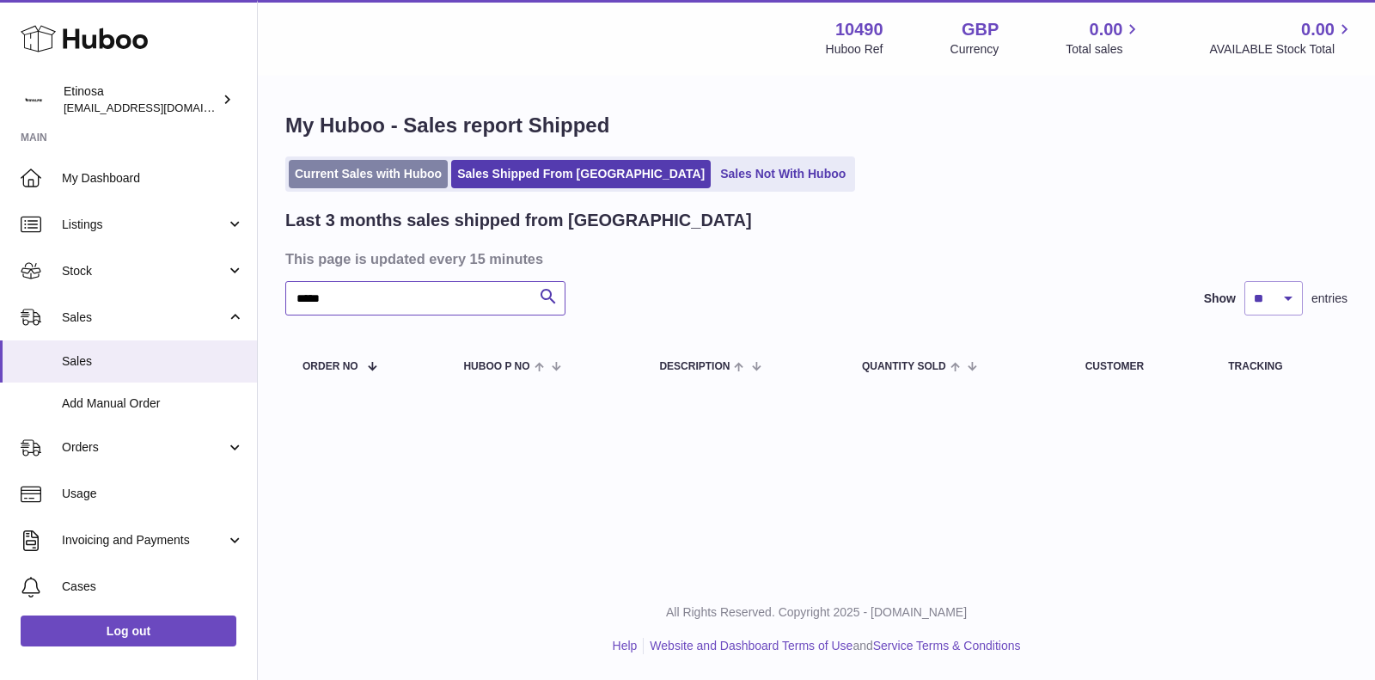
type input "*****"
click at [398, 181] on link "Current Sales with Huboo" at bounding box center [368, 174] width 159 height 28
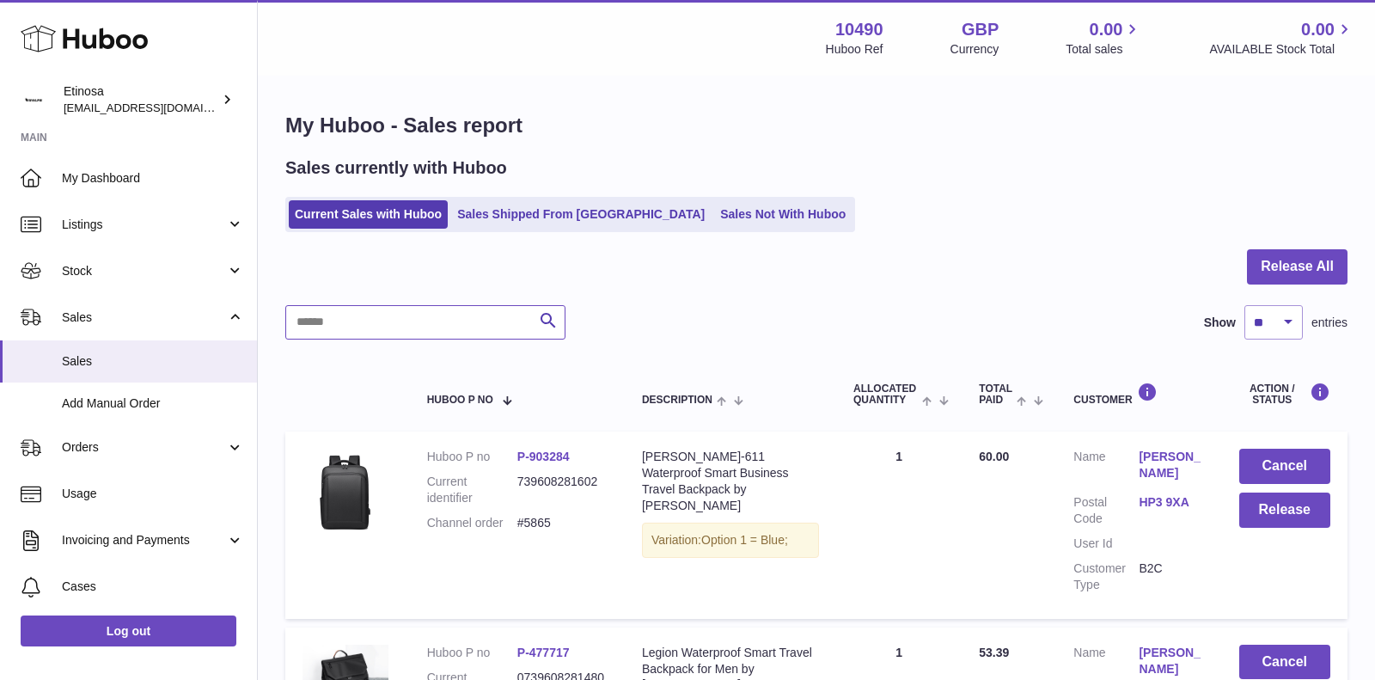
click at [406, 318] on input "text" at bounding box center [425, 322] width 280 height 34
paste input "*****"
type input "*****"
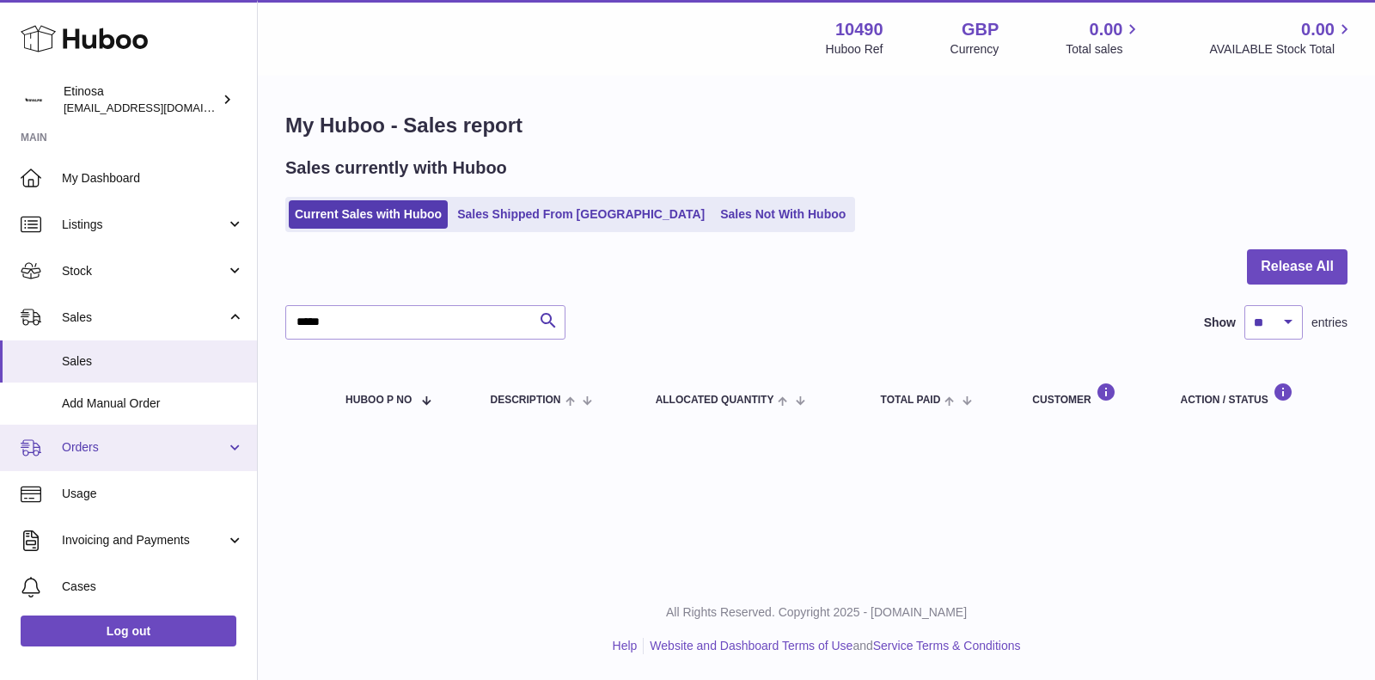
click at [155, 436] on link "Orders" at bounding box center [128, 447] width 257 height 46
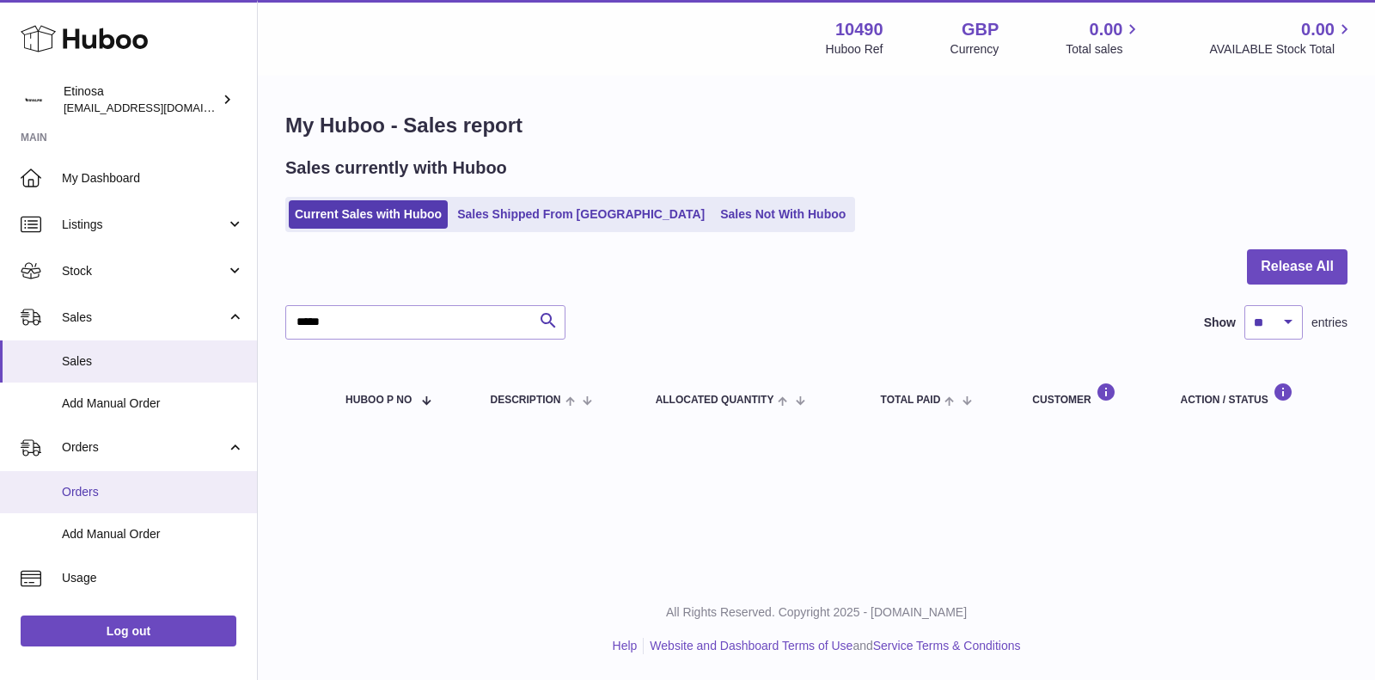
click at [127, 492] on span "Orders" at bounding box center [153, 492] width 182 height 16
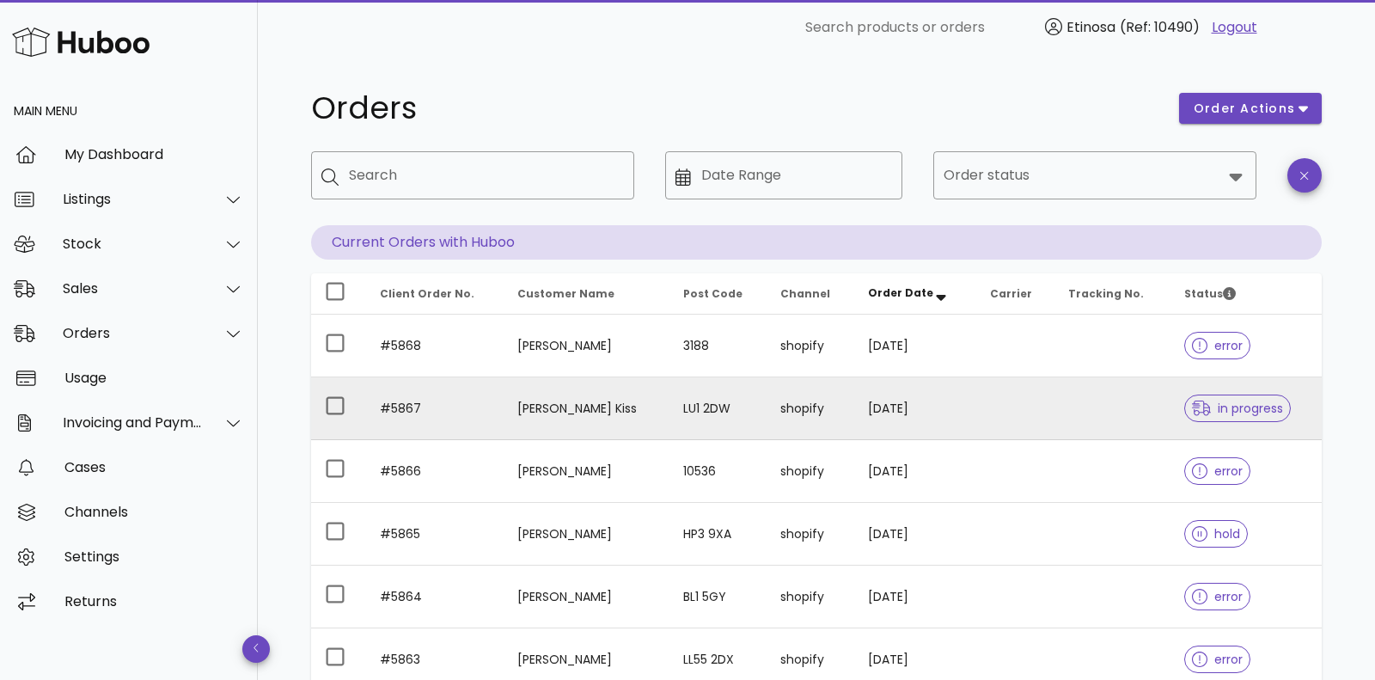
click at [1192, 407] on icon at bounding box center [1201, 407] width 19 height 15
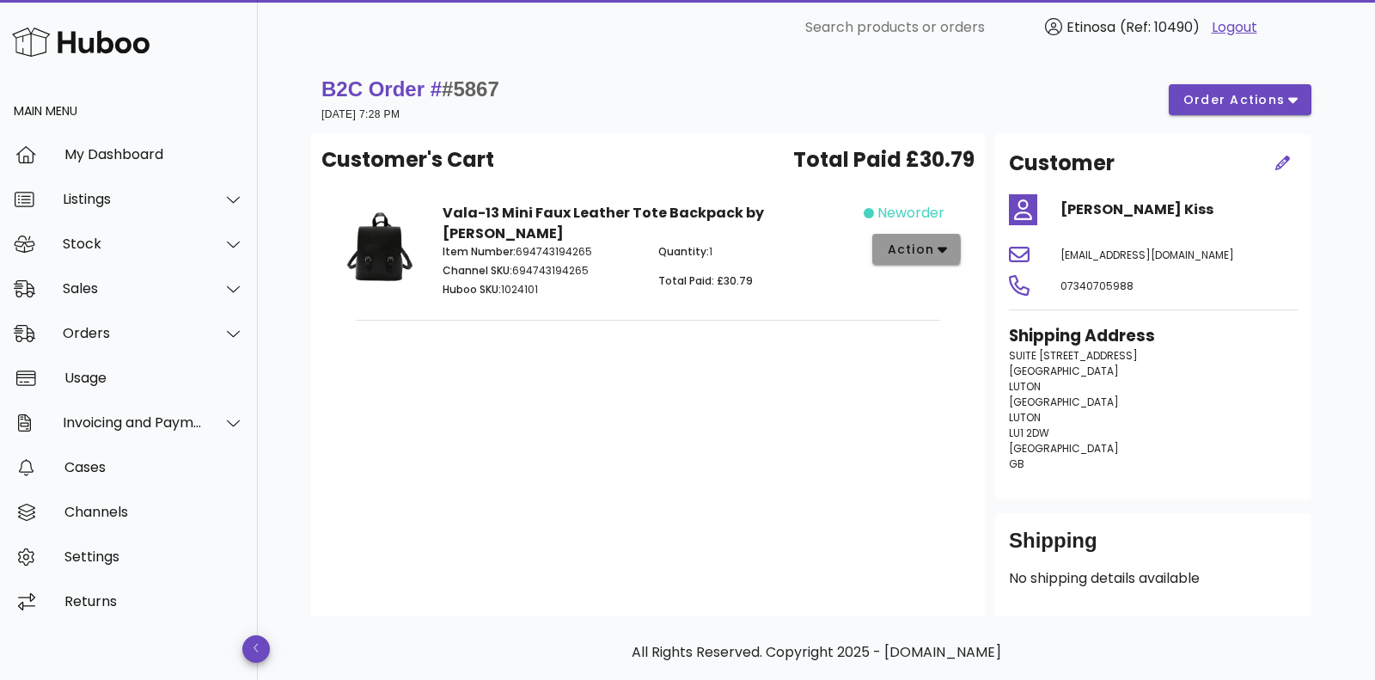
click at [948, 254] on button "action" at bounding box center [916, 249] width 89 height 31
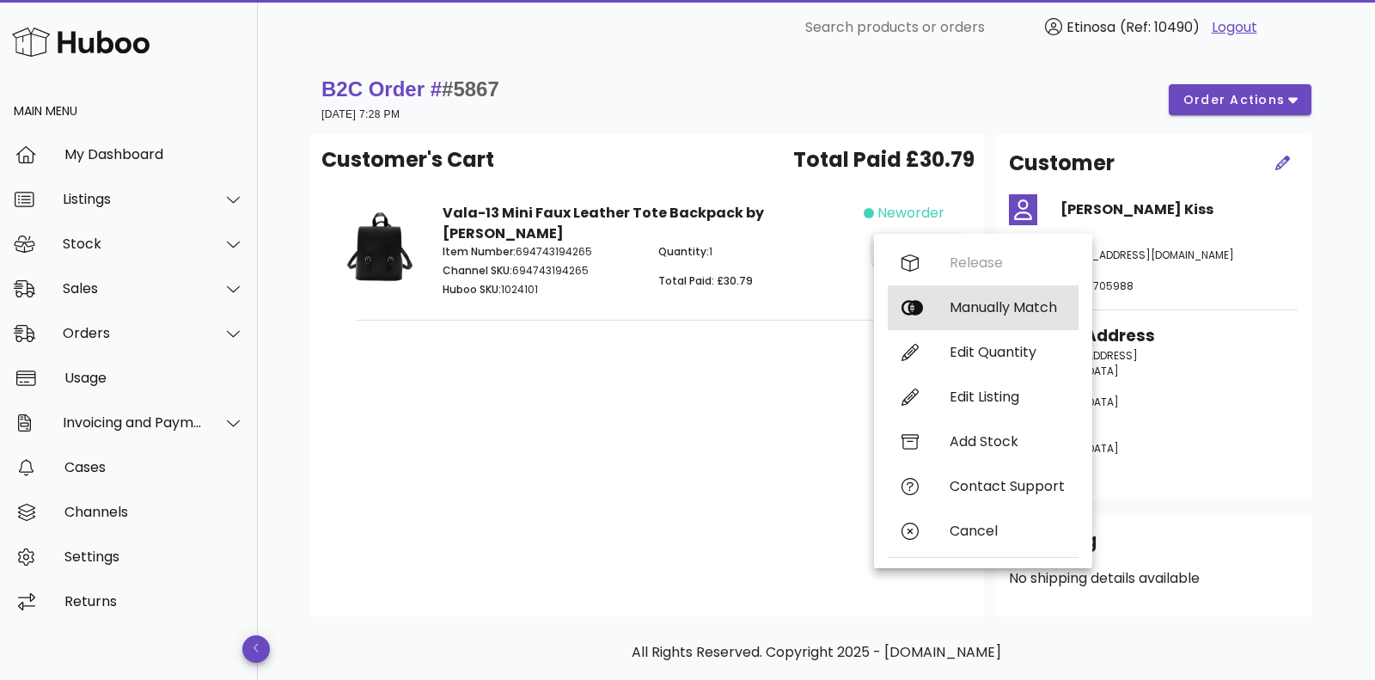
click at [1000, 308] on div "Manually Match" at bounding box center [1007, 307] width 115 height 16
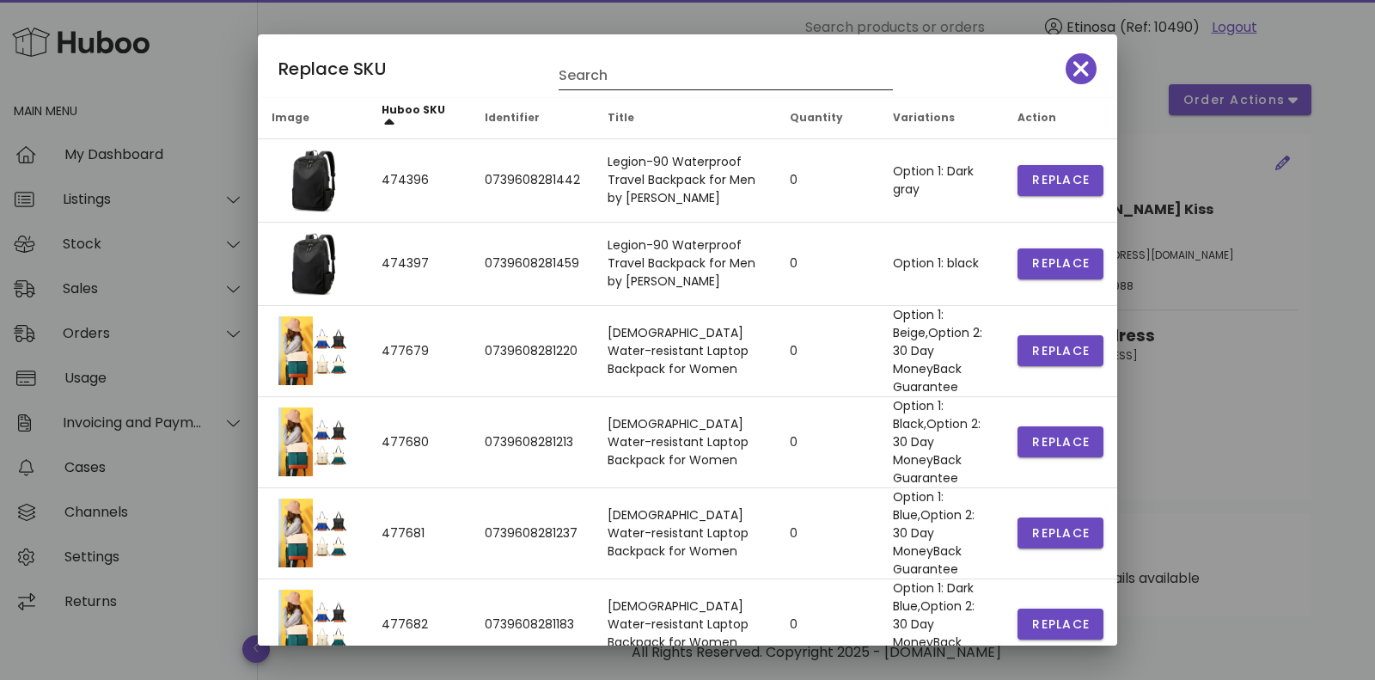
click at [736, 78] on input "Search" at bounding box center [714, 75] width 310 height 27
type input "****"
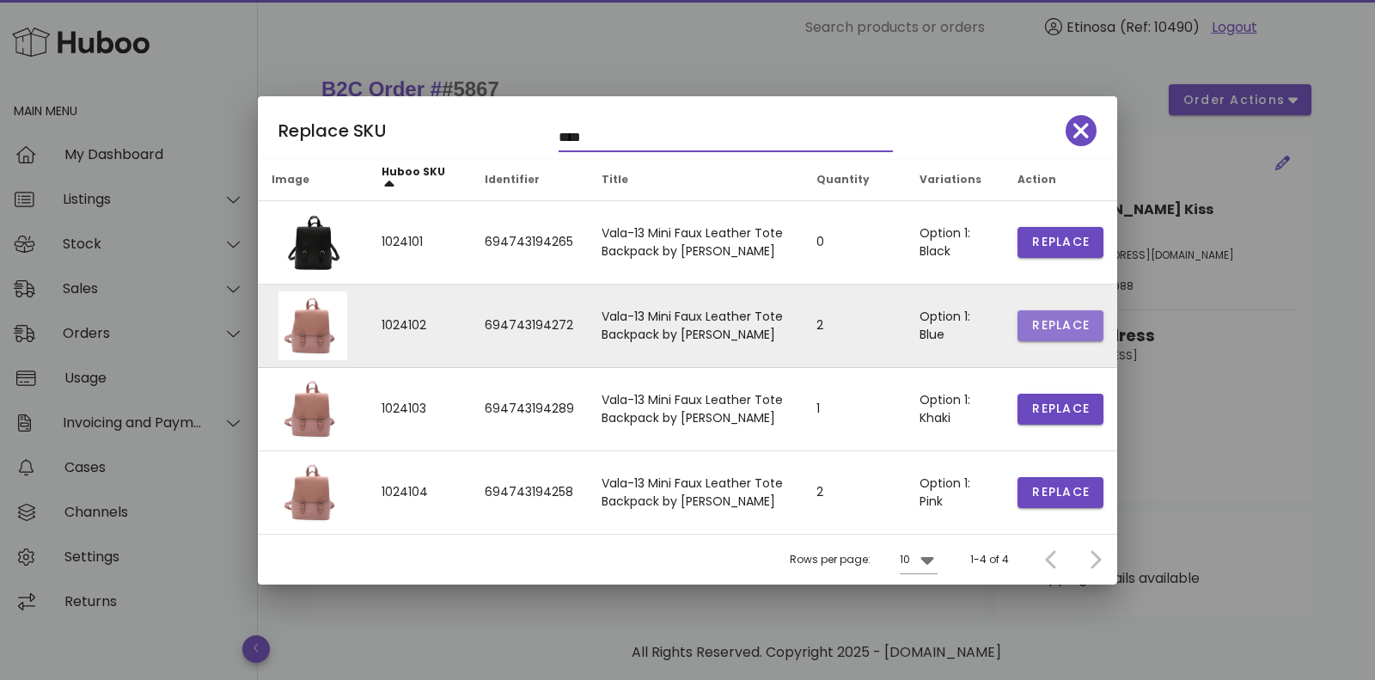
click at [1031, 251] on span "Replace" at bounding box center [1060, 242] width 58 height 18
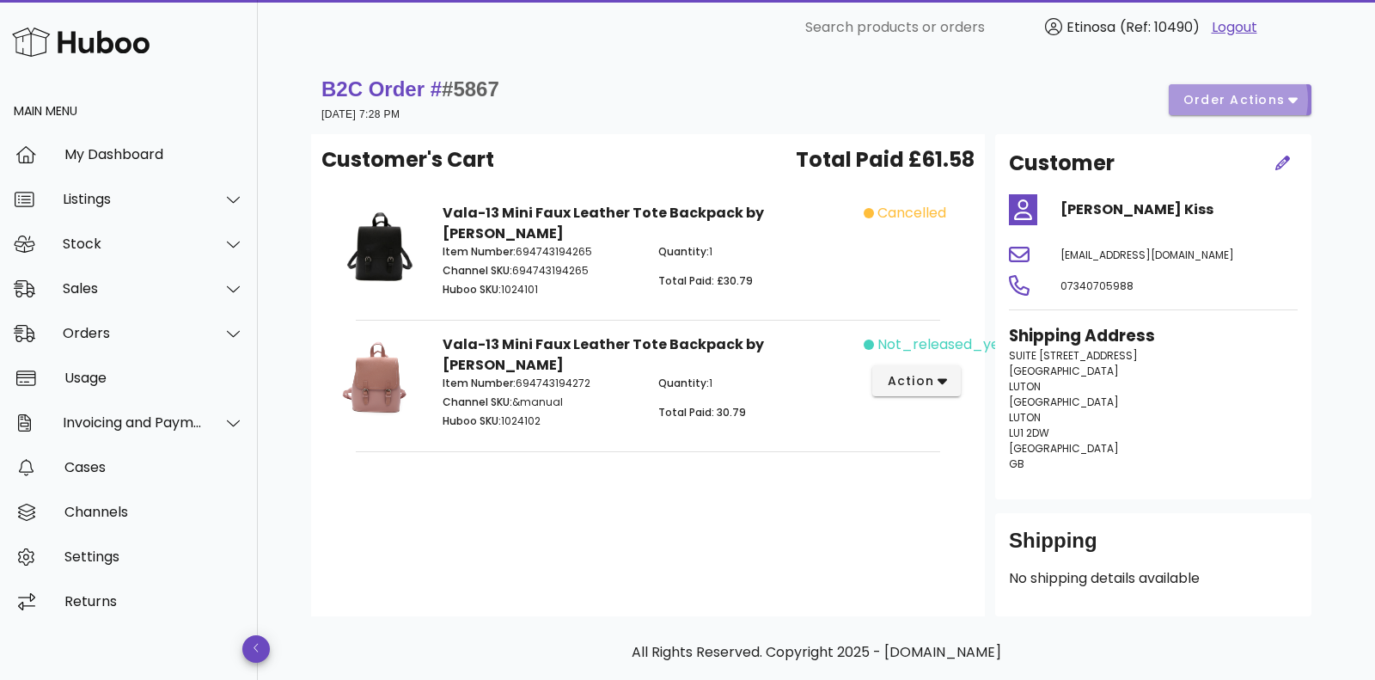
click at [1283, 93] on span "order actions" at bounding box center [1233, 100] width 103 height 18
click at [1138, 385] on p "[STREET_ADDRESS] [GEOGRAPHIC_DATA]" at bounding box center [1153, 410] width 289 height 124
click at [947, 369] on button "action" at bounding box center [916, 380] width 89 height 31
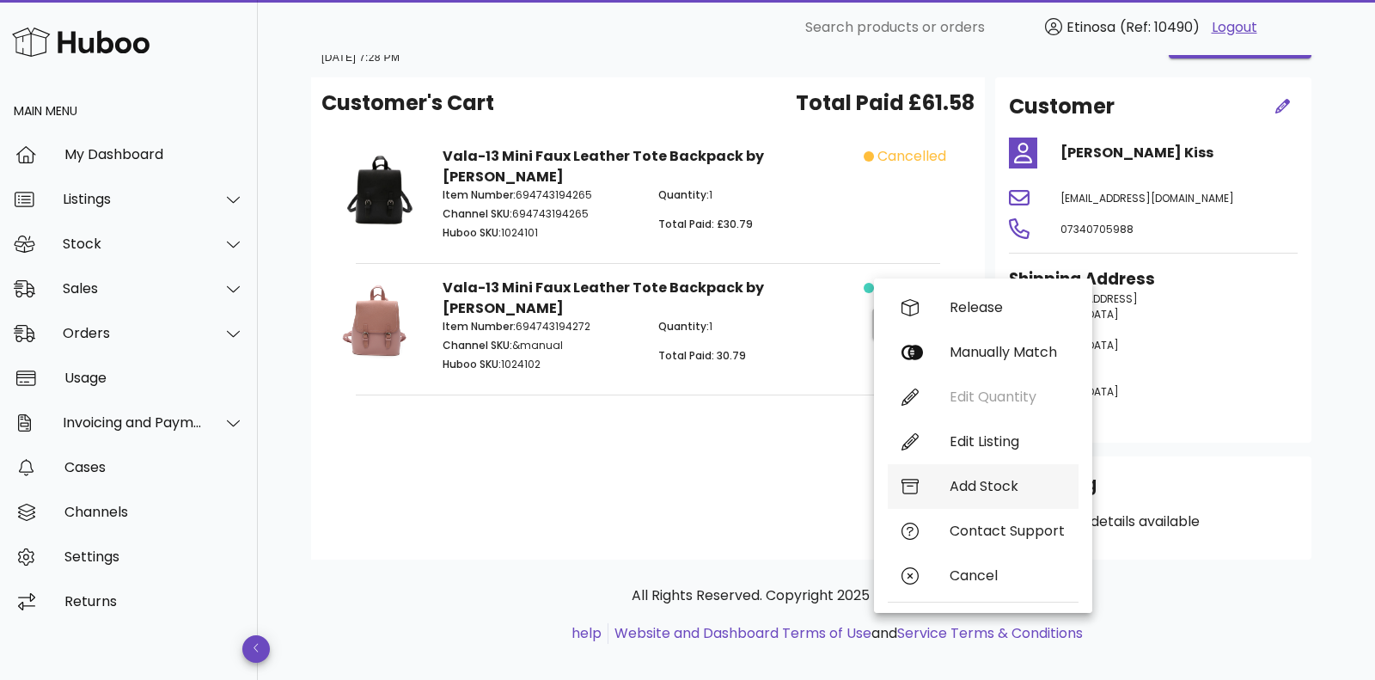
scroll to position [58, 0]
click at [1193, 378] on p "[STREET_ADDRESS] [GEOGRAPHIC_DATA]" at bounding box center [1153, 352] width 289 height 124
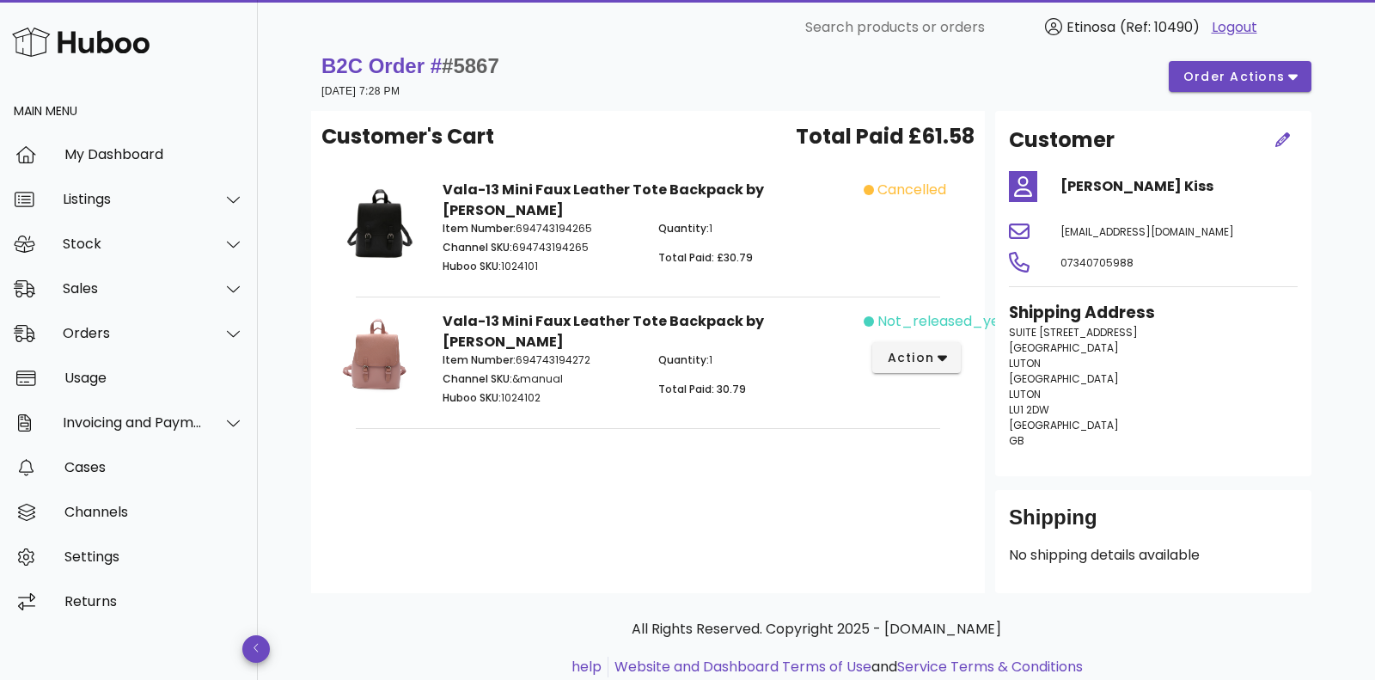
scroll to position [0, 0]
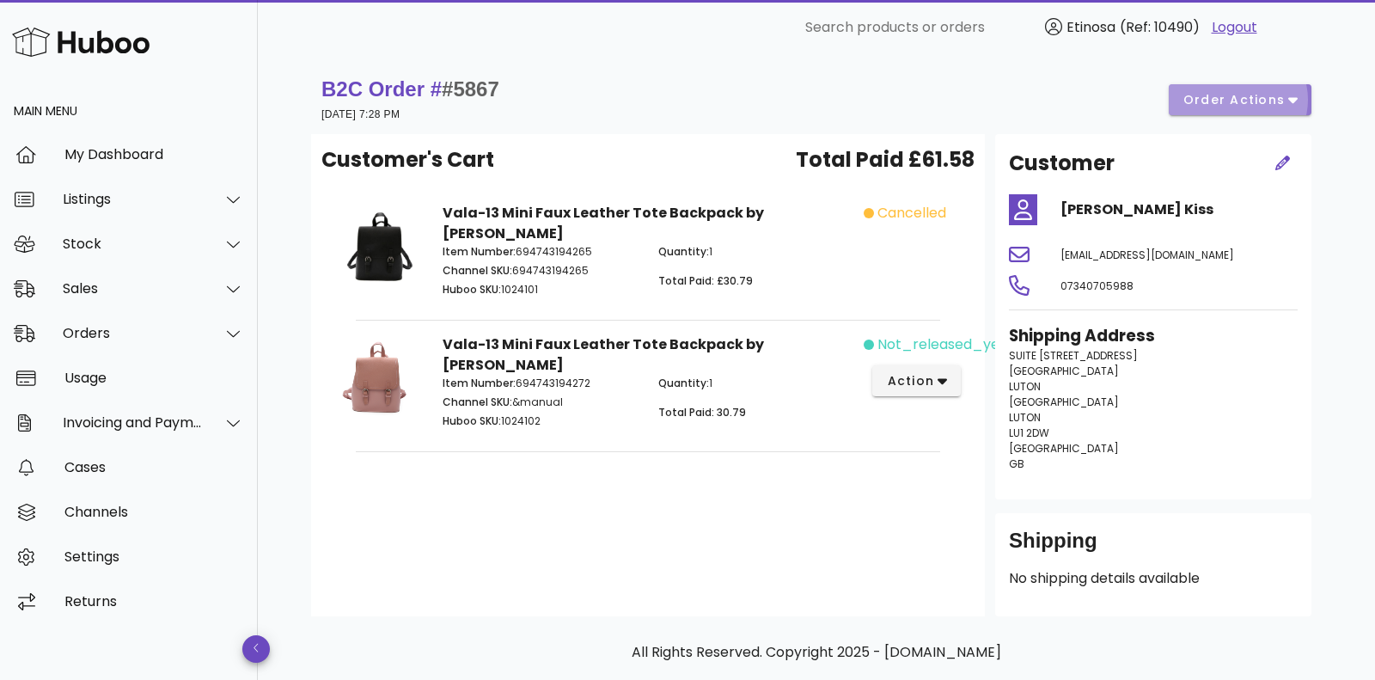
click at [1292, 96] on icon "button" at bounding box center [1292, 99] width 9 height 15
click at [1280, 341] on h3 "Shipping Address" at bounding box center [1153, 336] width 289 height 24
click at [1286, 158] on icon "button" at bounding box center [1282, 163] width 15 height 15
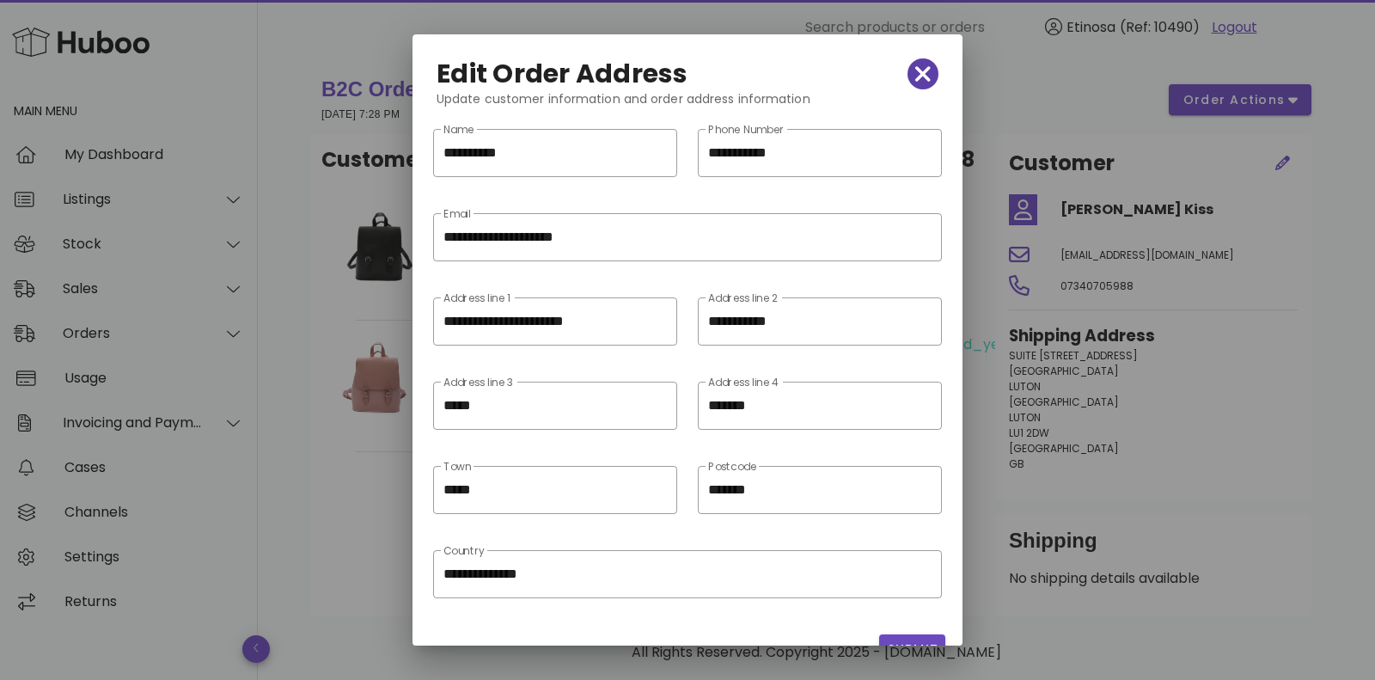
click at [925, 71] on icon "button" at bounding box center [922, 73] width 15 height 15
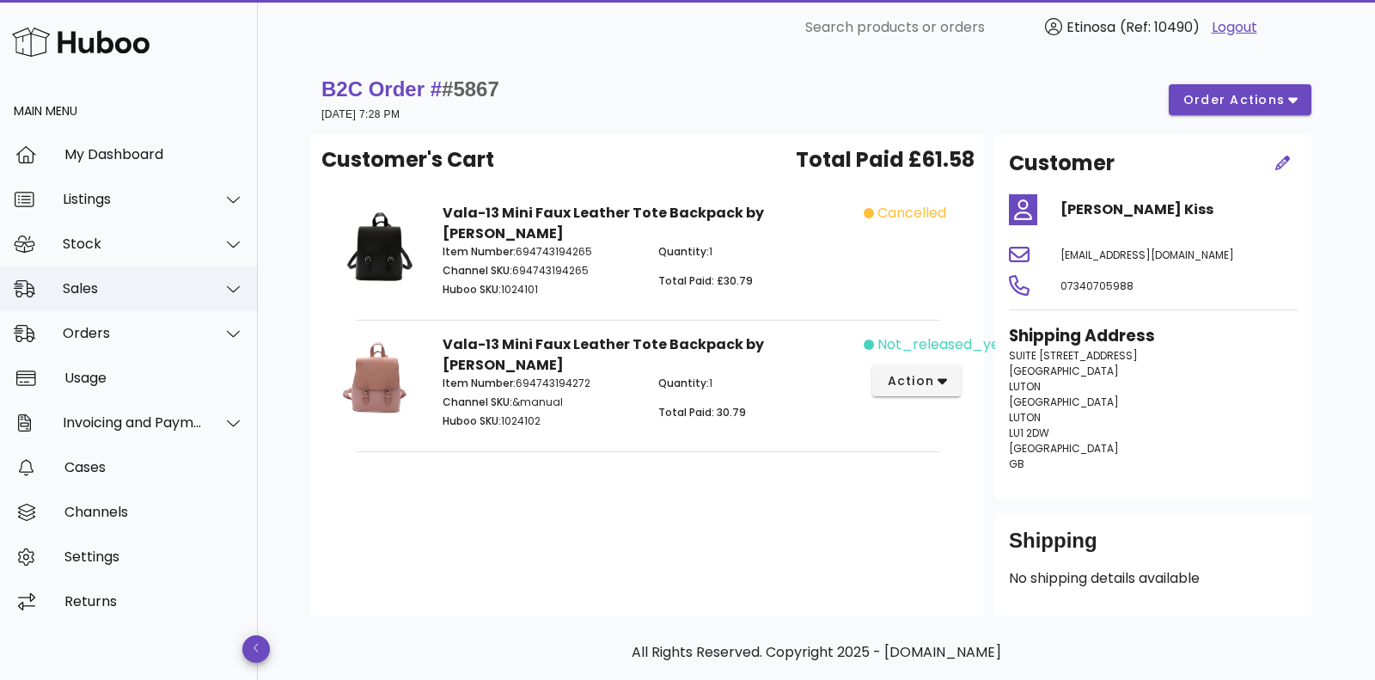
click at [168, 298] on div "Sales" at bounding box center [129, 288] width 258 height 45
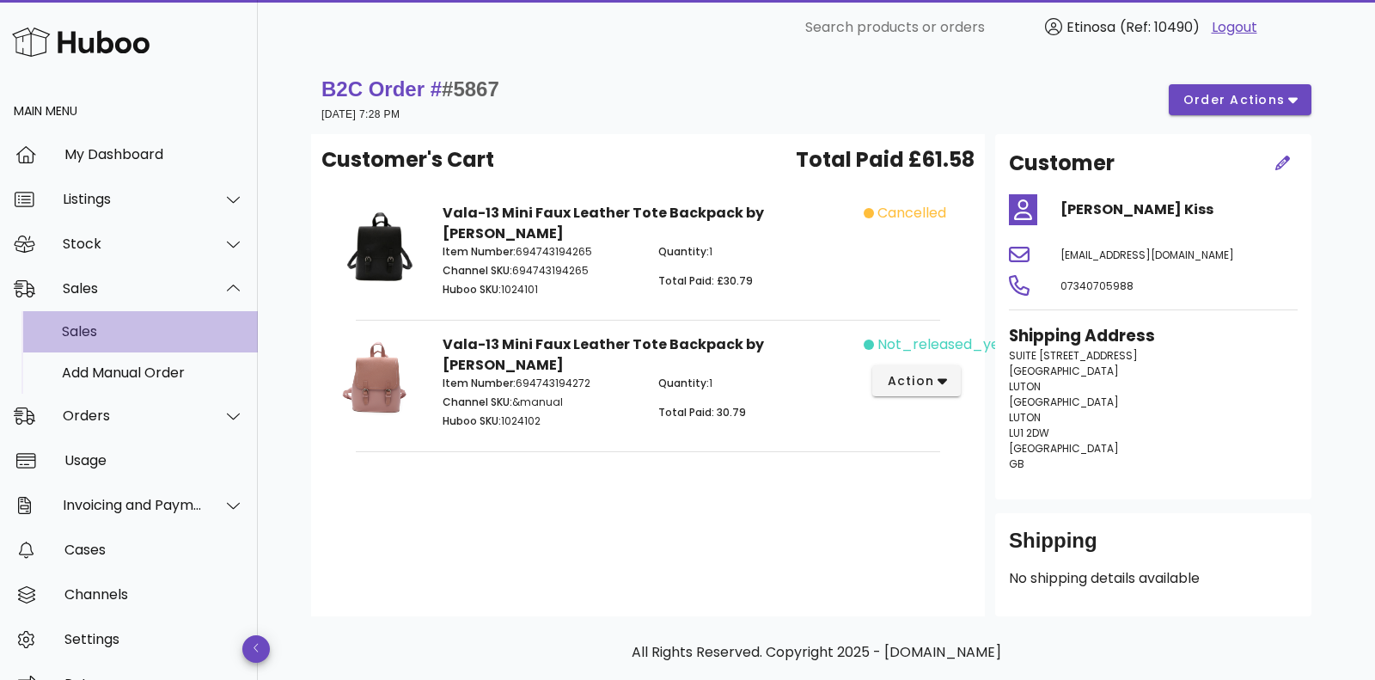
click at [145, 336] on div "Sales" at bounding box center [153, 331] width 182 height 16
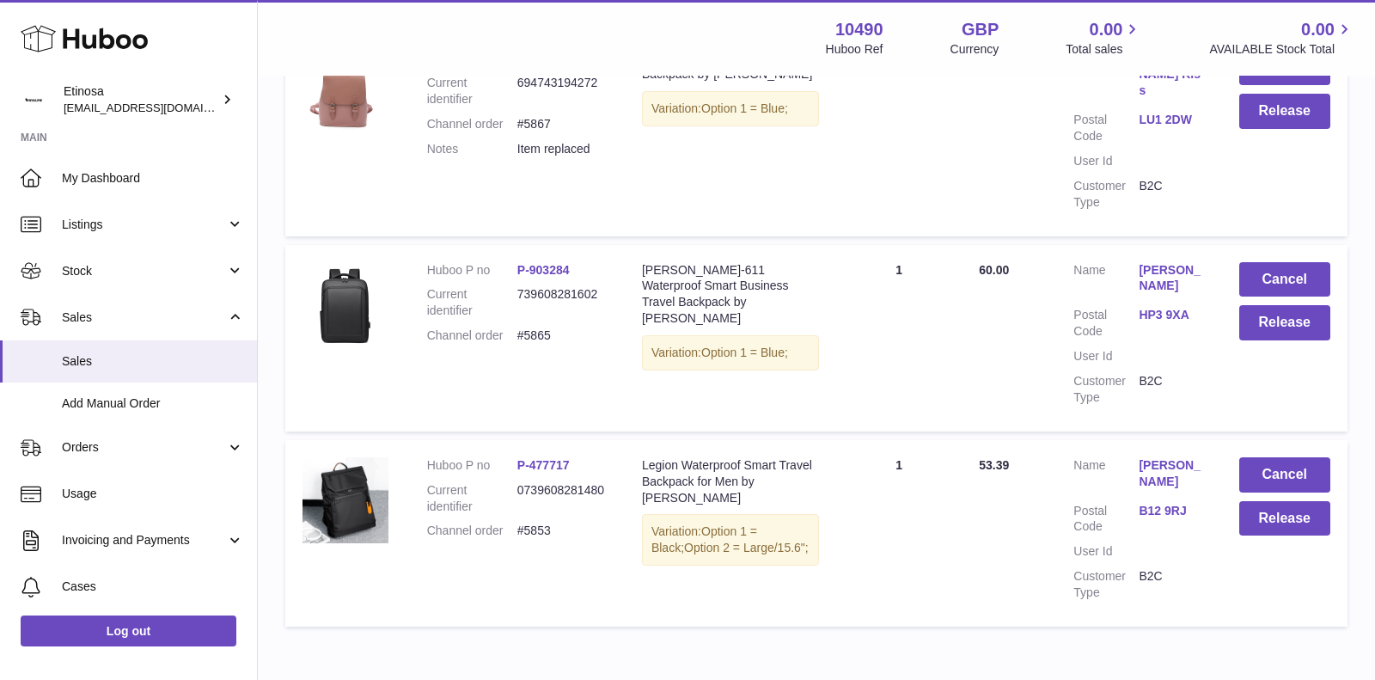
scroll to position [302, 0]
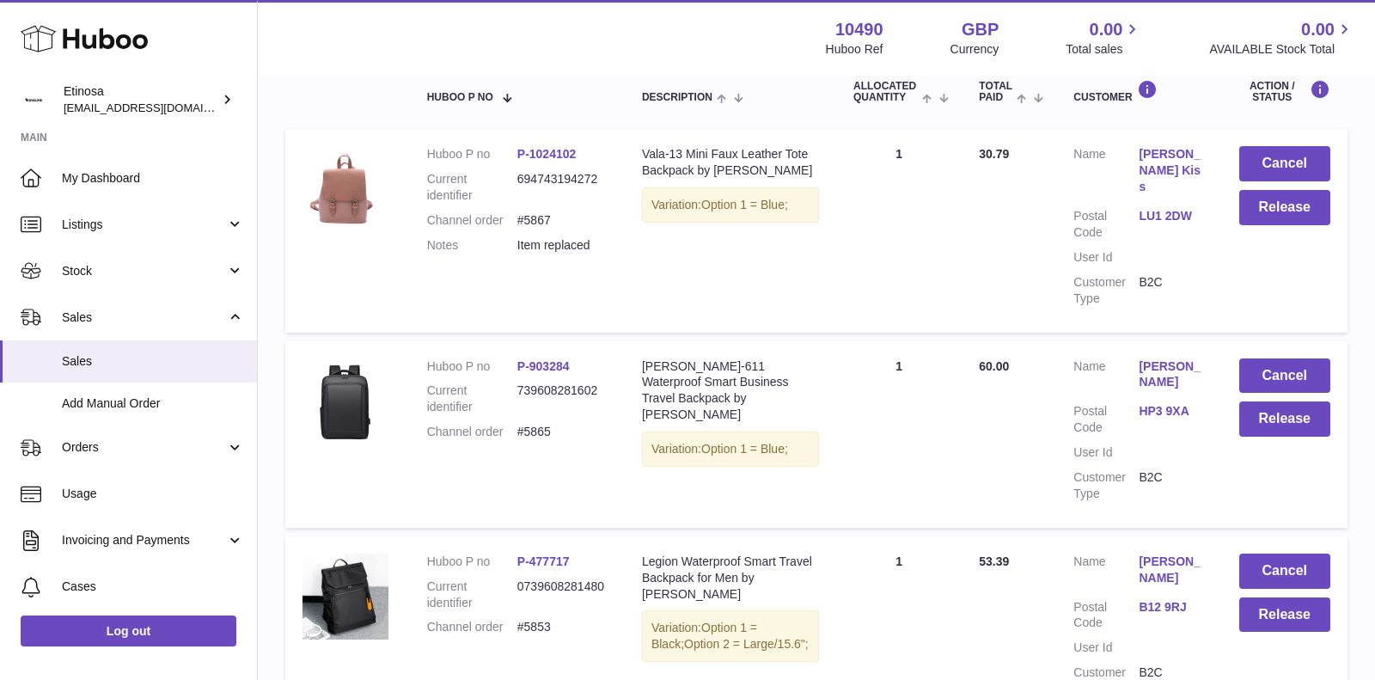
click at [1167, 208] on link "LU1 2DW" at bounding box center [1171, 216] width 65 height 16
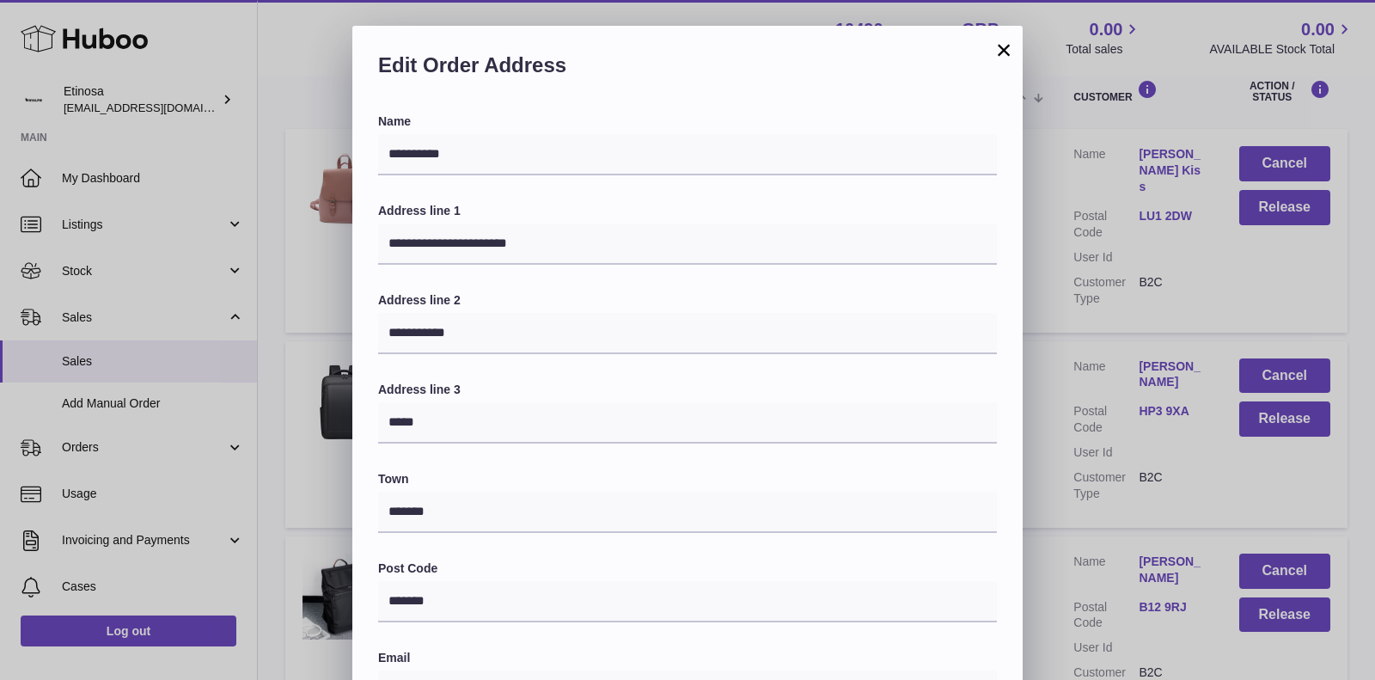
scroll to position [402, 0]
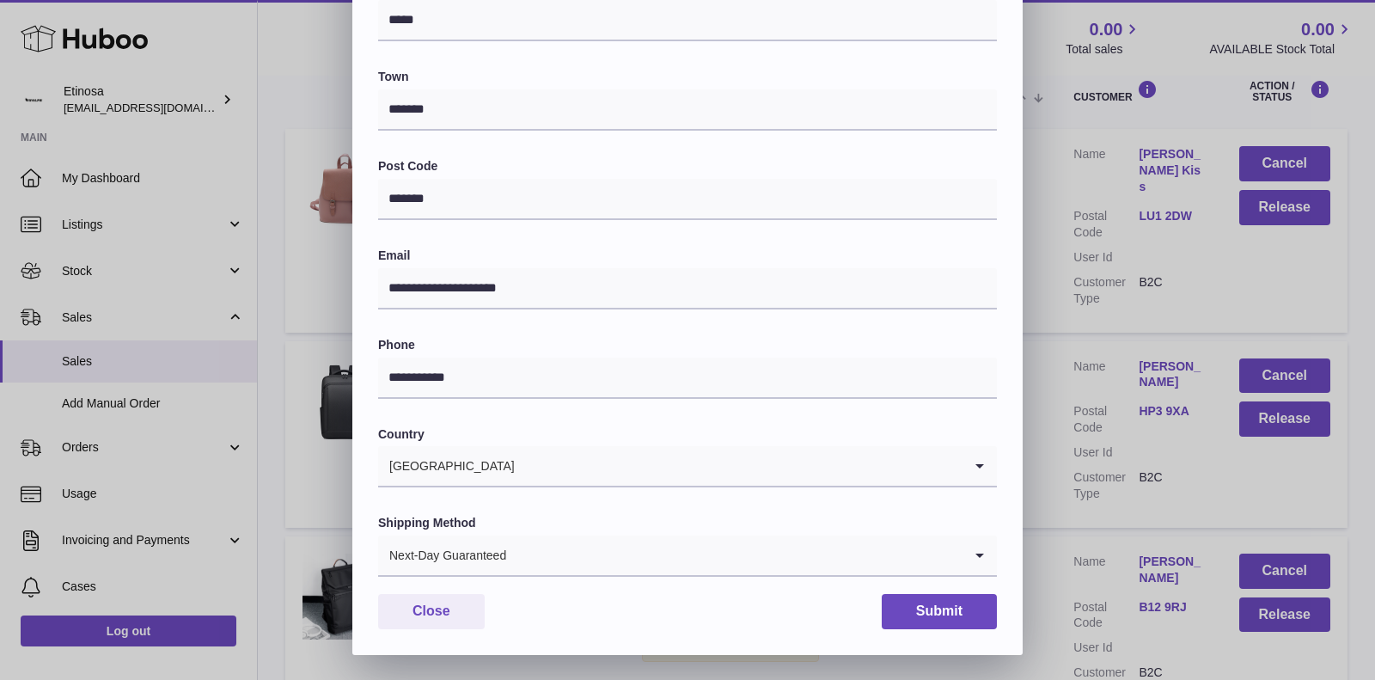
click at [613, 551] on input "Search for option" at bounding box center [734, 555] width 455 height 40
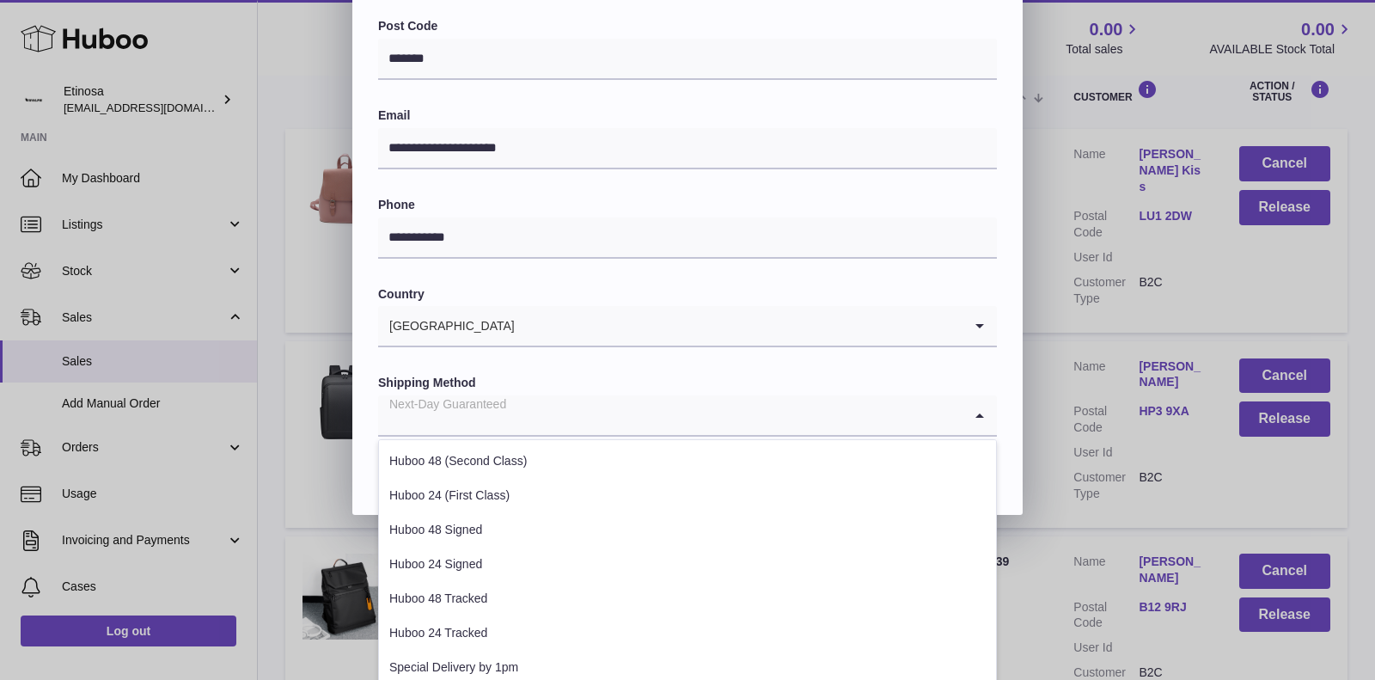
scroll to position [602, 0]
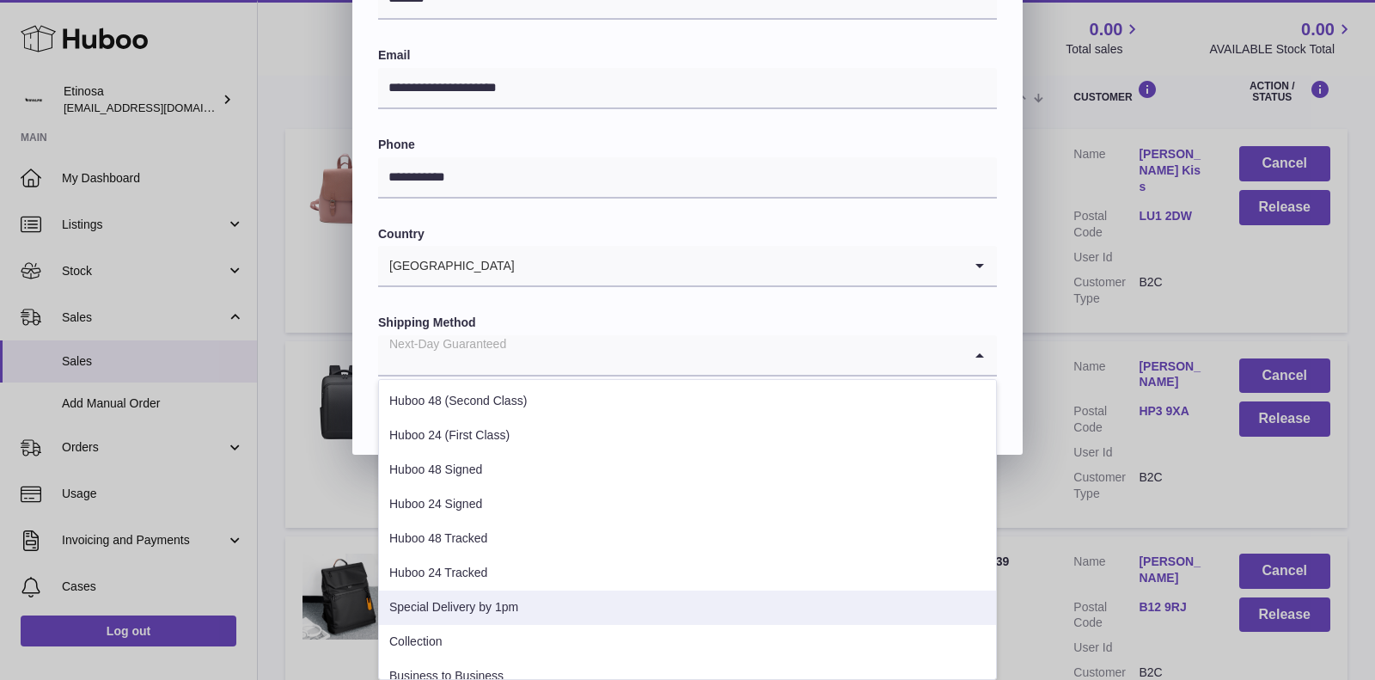
click at [537, 623] on li "Special Delivery by 1pm" at bounding box center [687, 607] width 617 height 34
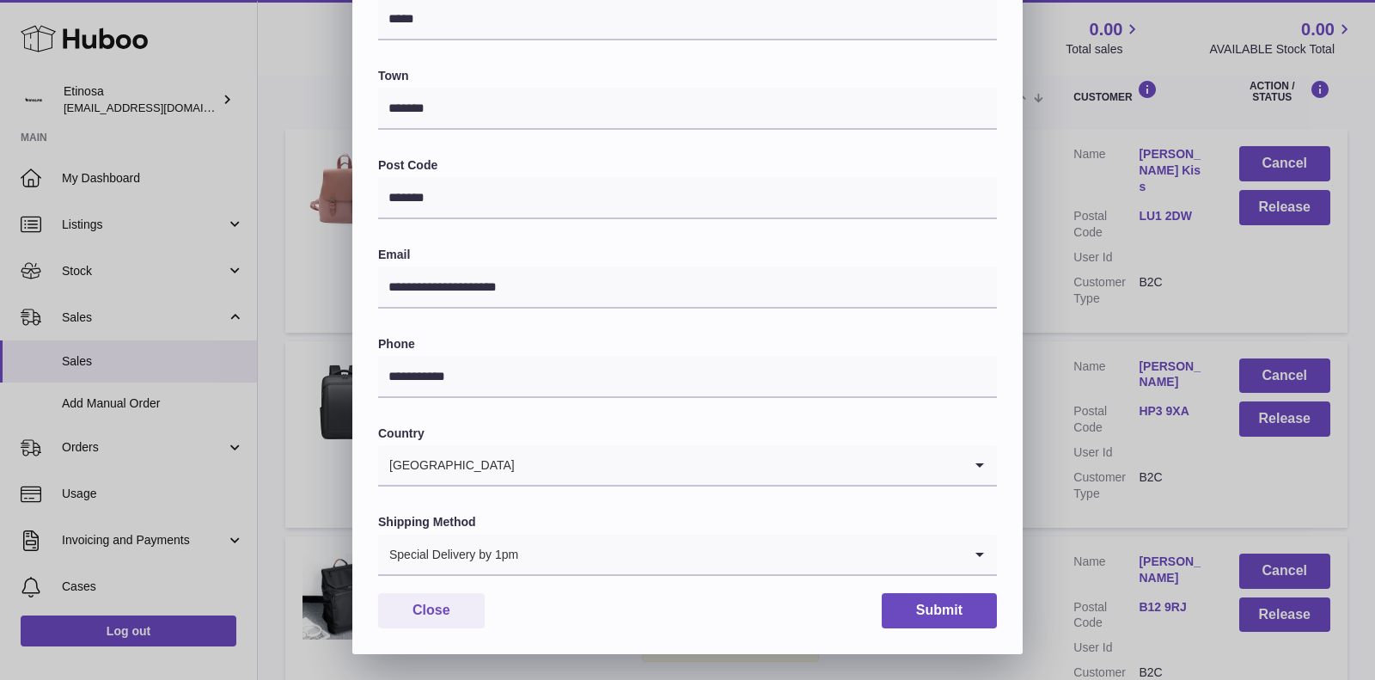
scroll to position [402, 0]
click at [935, 602] on button "Submit" at bounding box center [939, 611] width 115 height 35
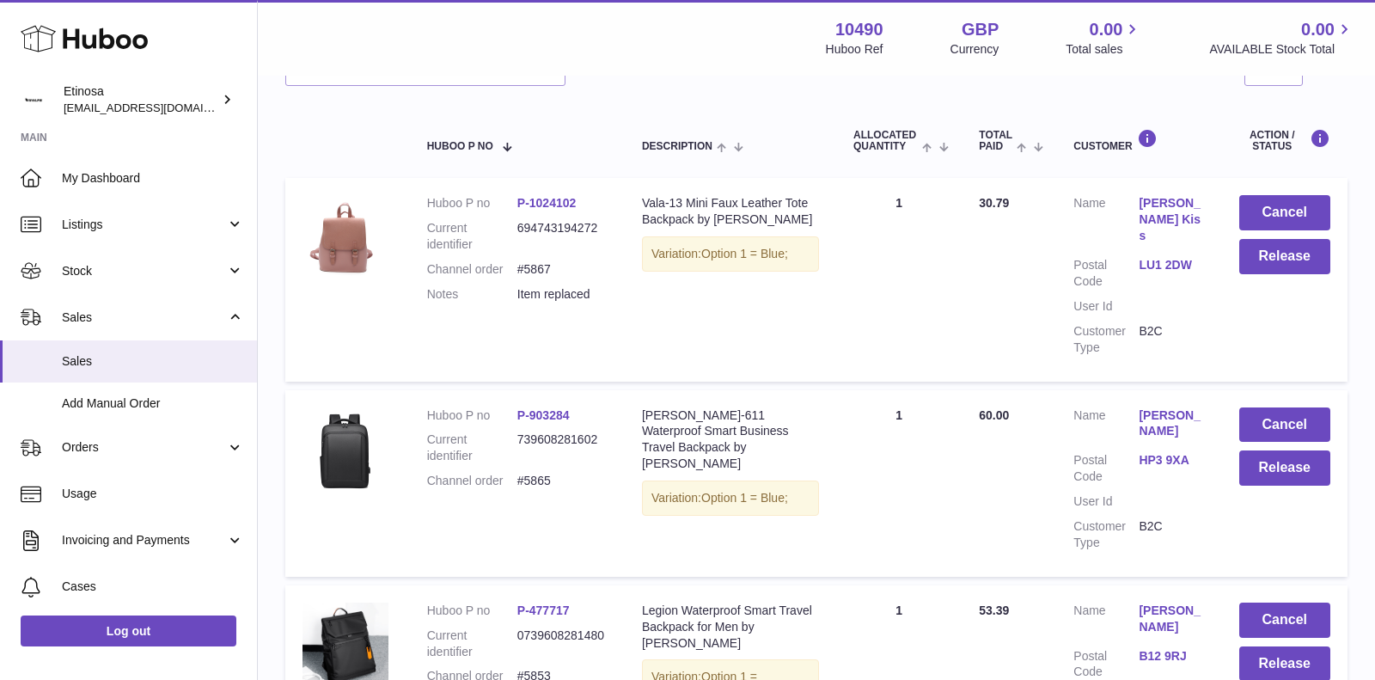
scroll to position [245, 0]
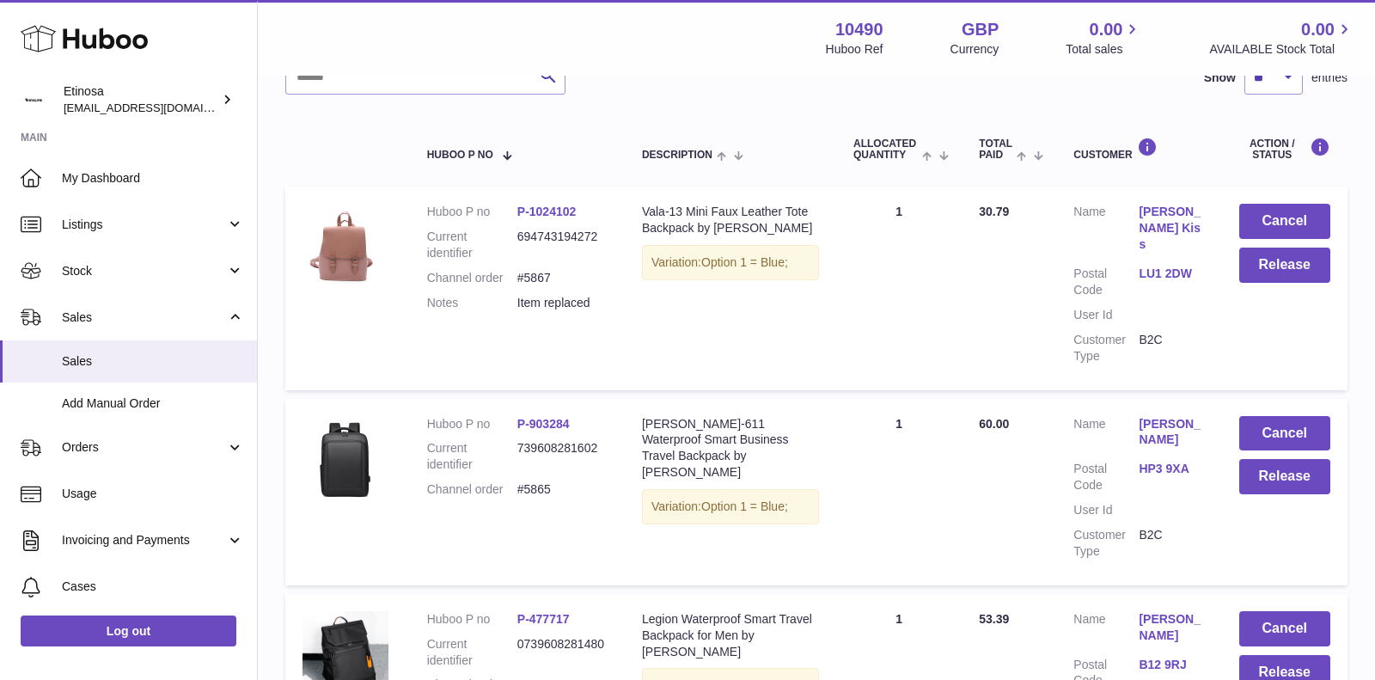
click at [1162, 266] on link "LU1 2DW" at bounding box center [1171, 274] width 65 height 16
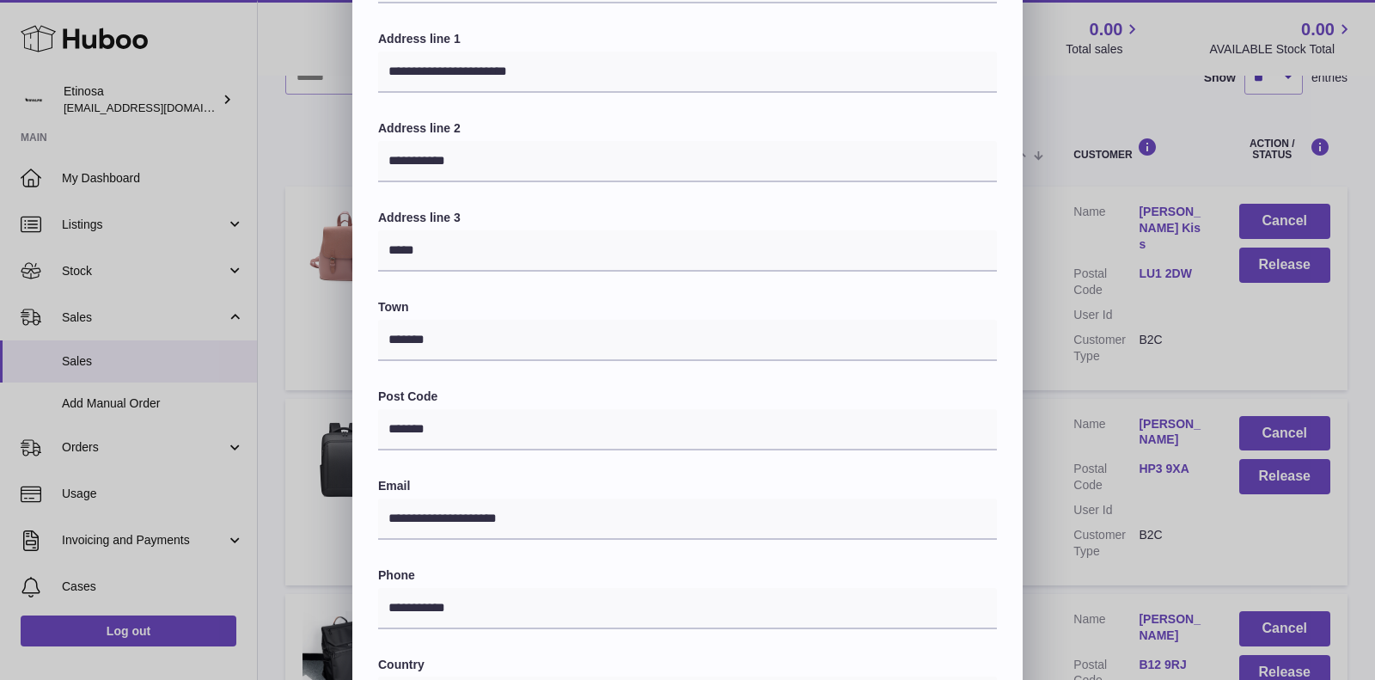
scroll to position [0, 0]
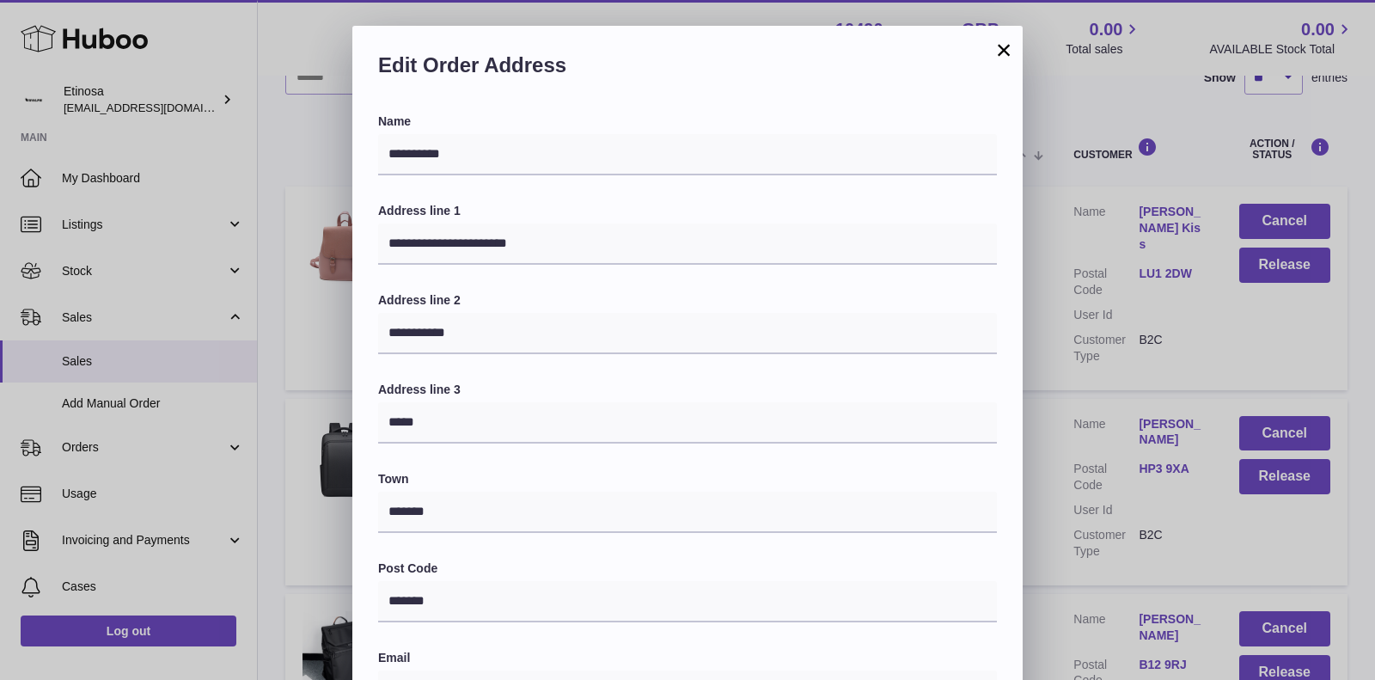
click at [1009, 44] on button "×" at bounding box center [1003, 50] width 21 height 21
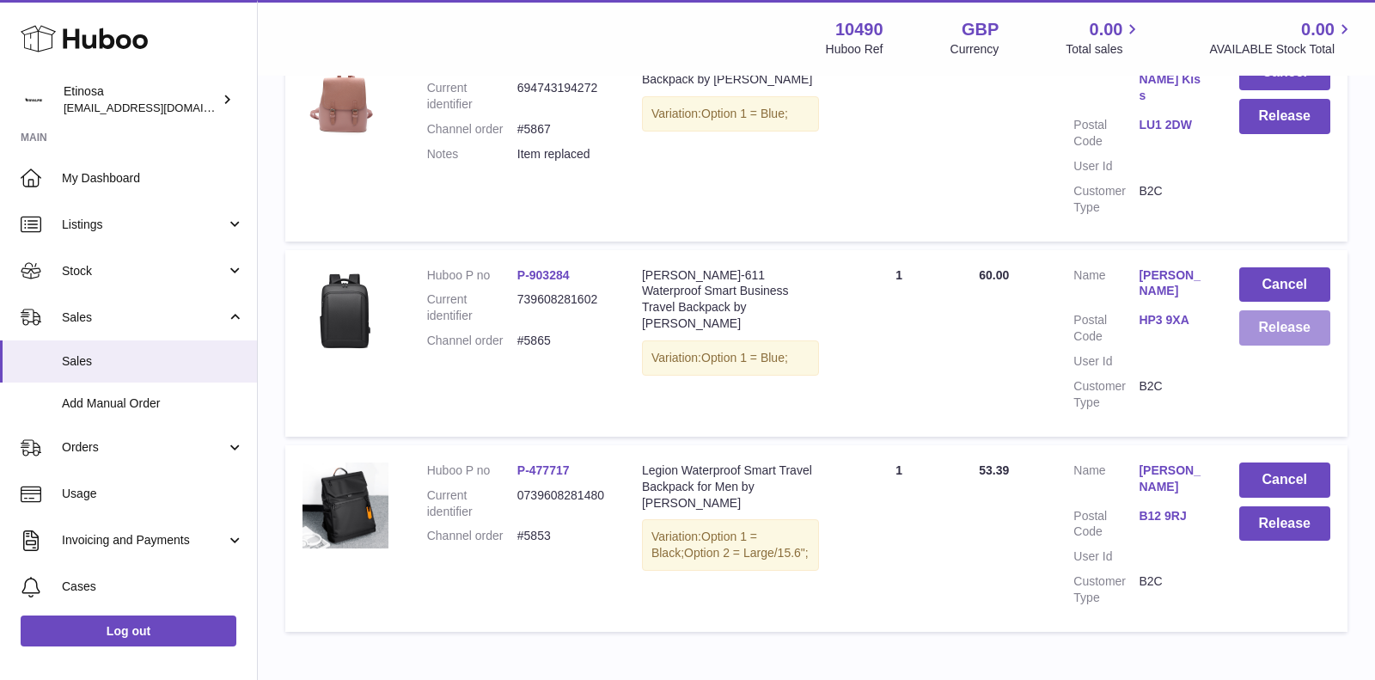
scroll to position [411, 0]
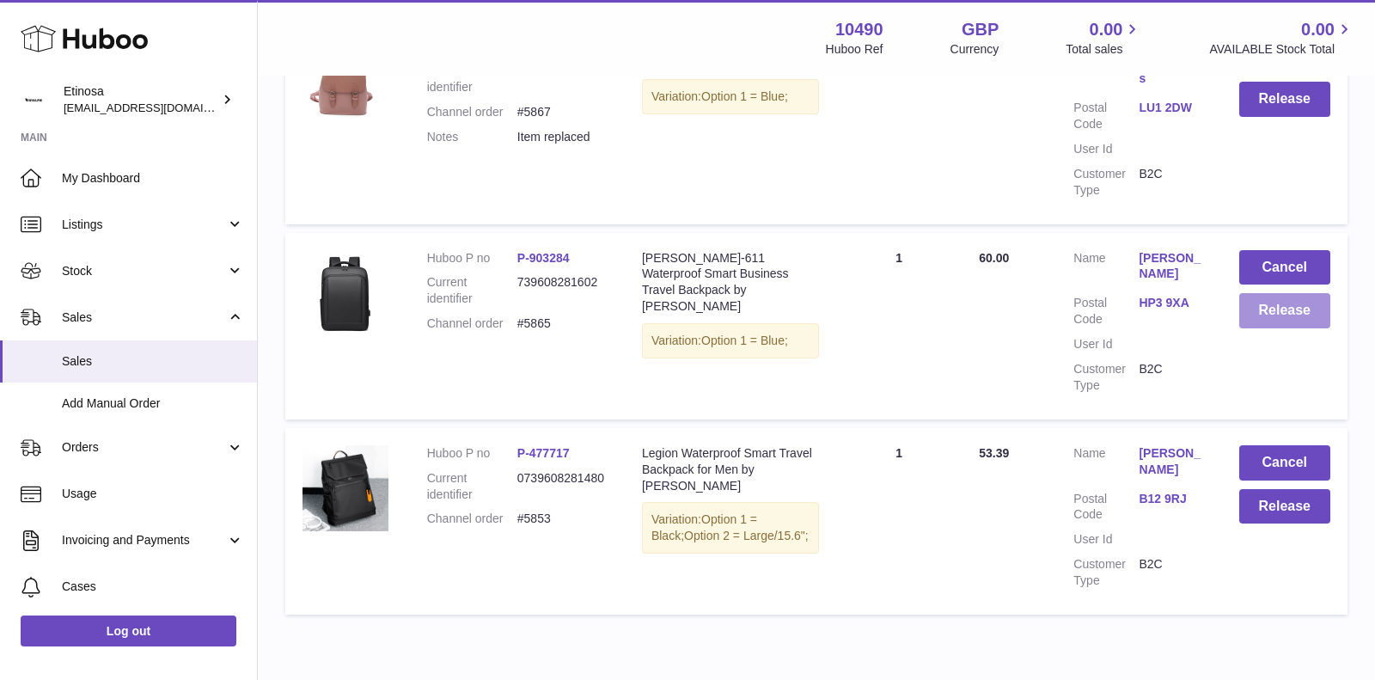
click at [1265, 293] on button "Release" at bounding box center [1285, 310] width 92 height 35
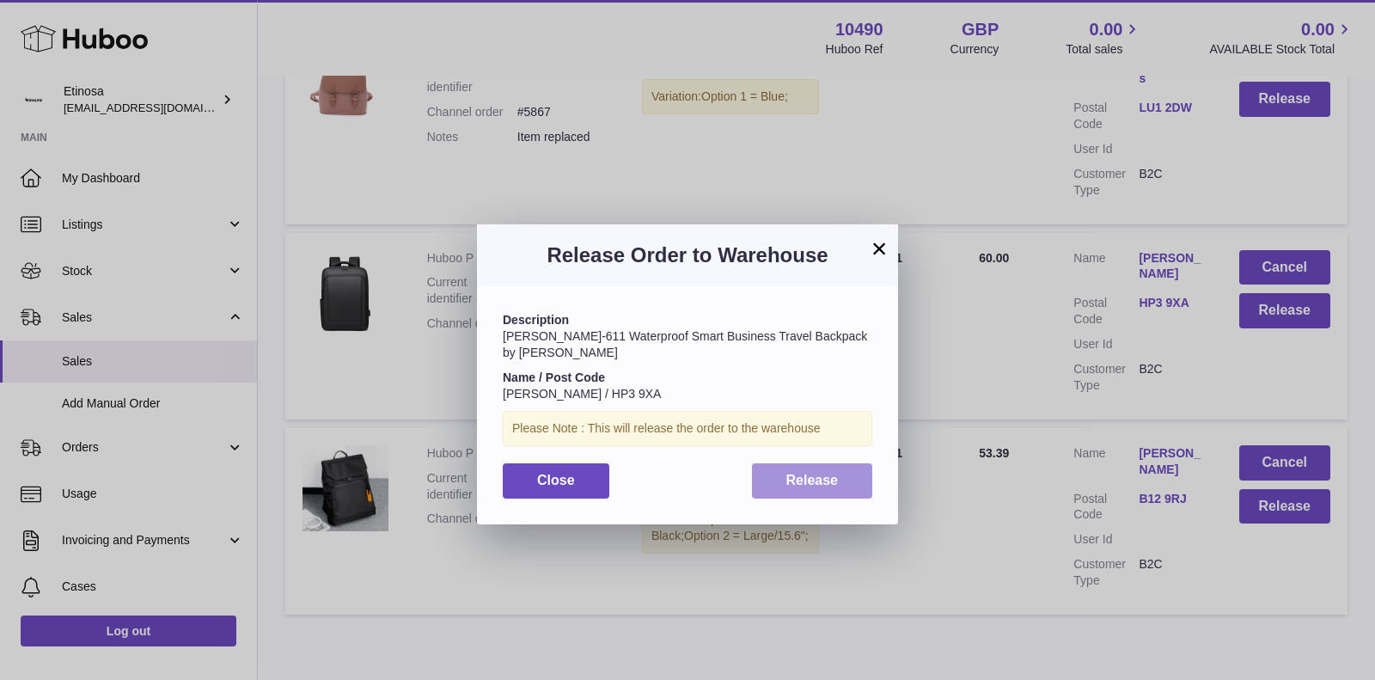
click at [791, 473] on span "Release" at bounding box center [812, 480] width 52 height 15
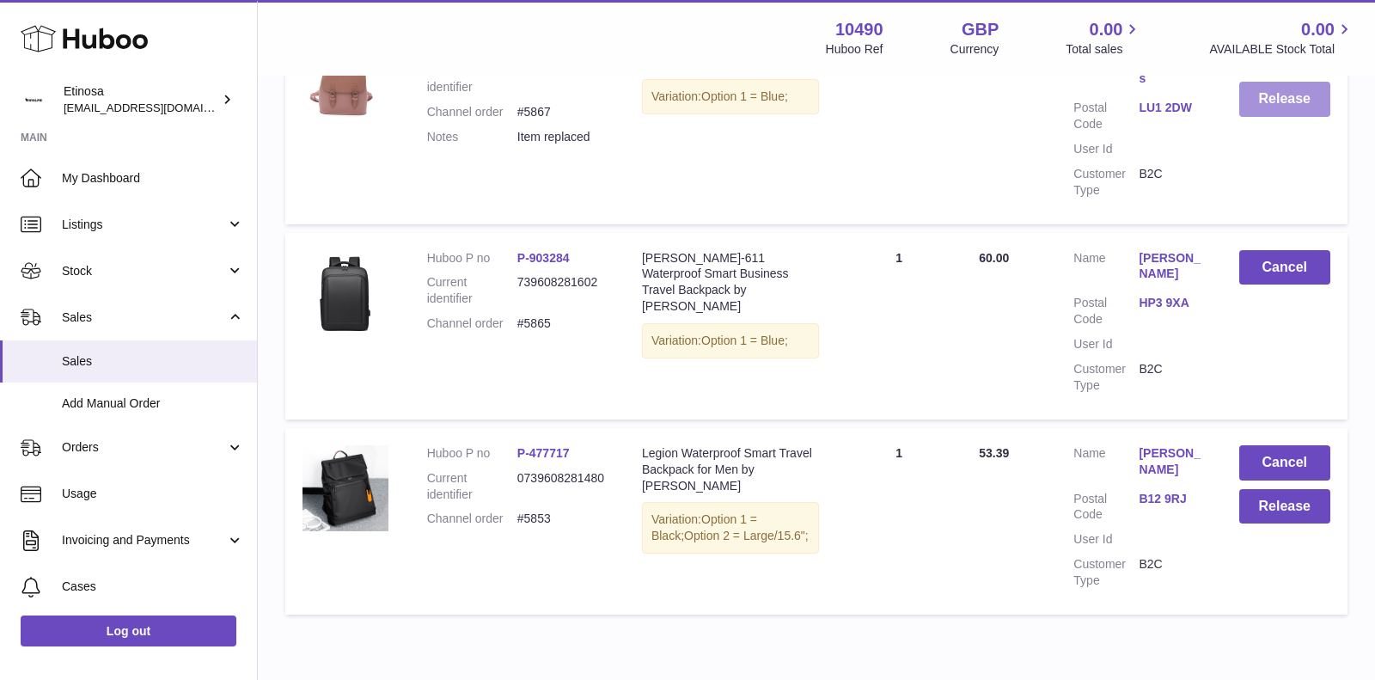
click at [1277, 99] on button "Release" at bounding box center [1285, 99] width 92 height 35
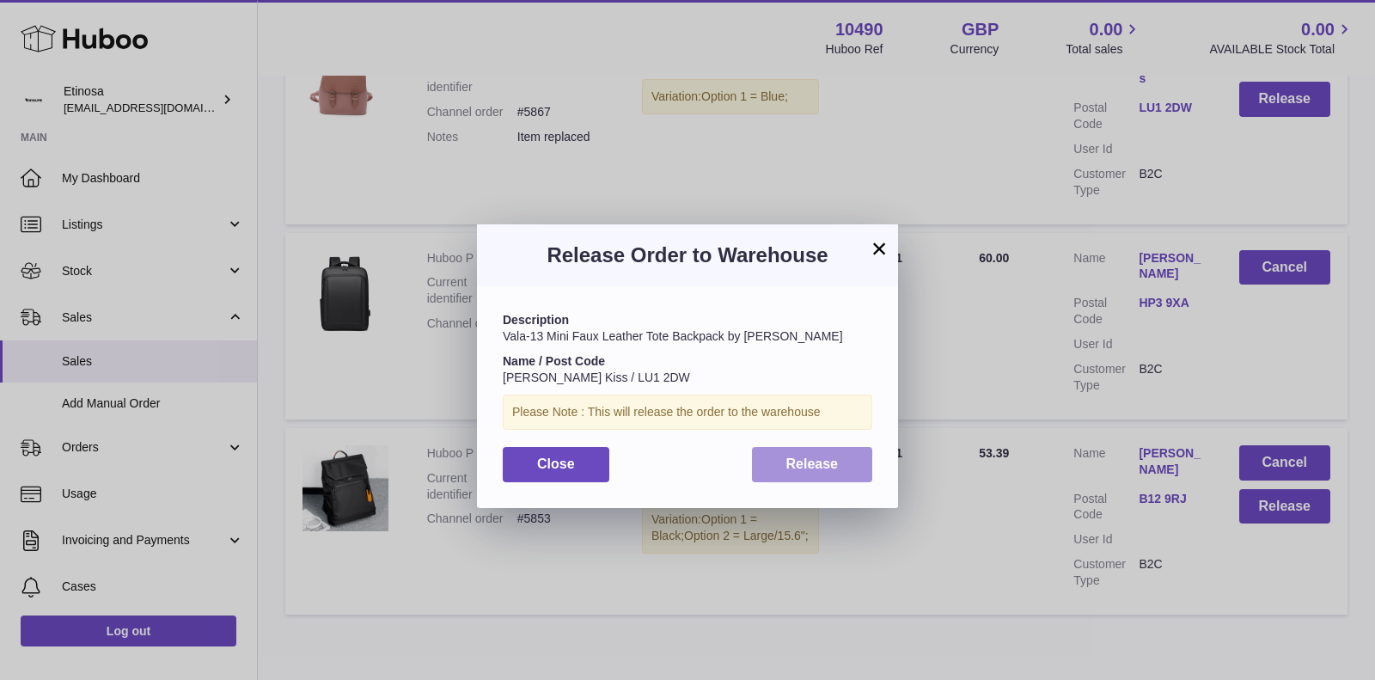
click at [827, 469] on span "Release" at bounding box center [812, 463] width 52 height 15
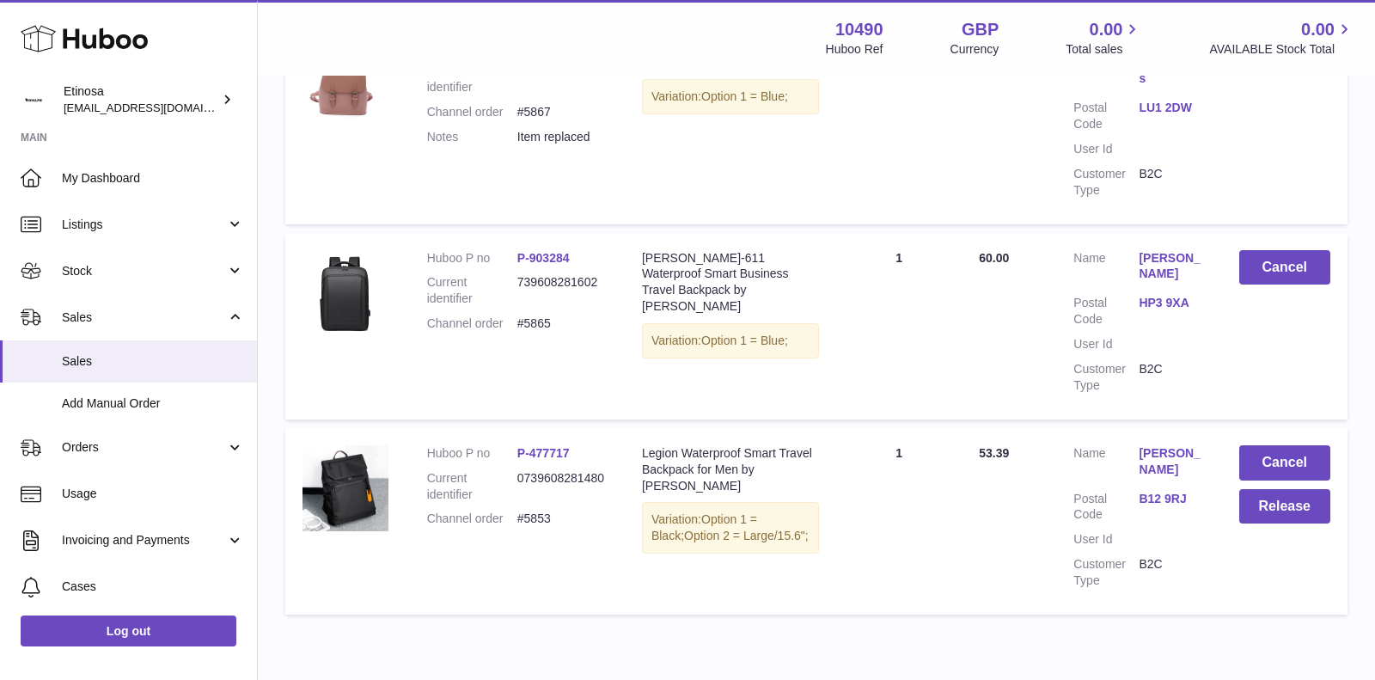
scroll to position [264, 0]
